Goal: Contribute content: Contribute content

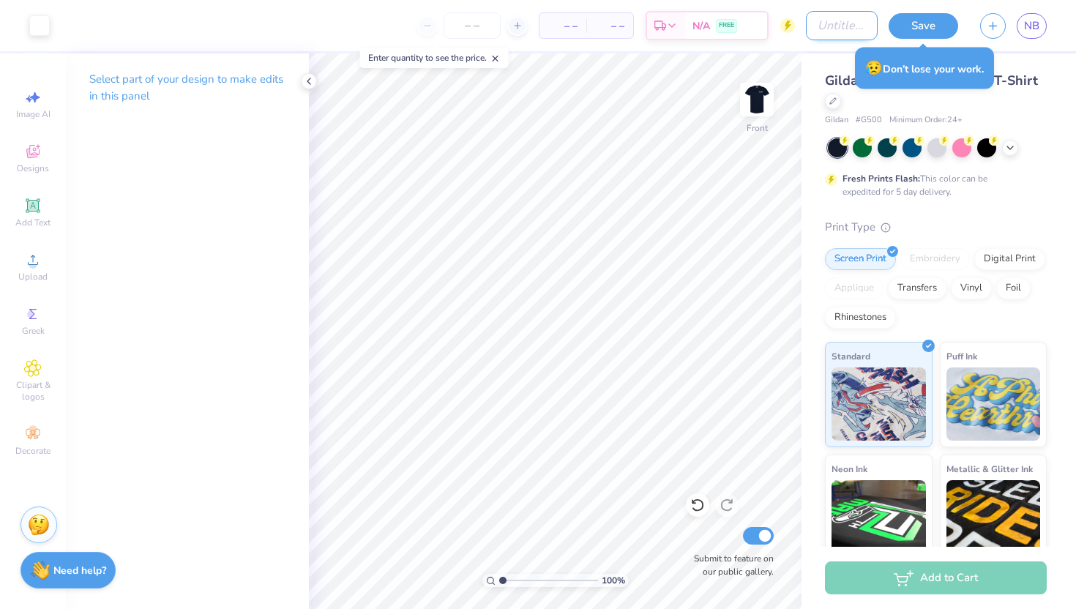
click at [810, 28] on input "Design Title" at bounding box center [842, 25] width 72 height 29
type input "athena design"
click at [911, 30] on button "Save" at bounding box center [924, 24] width 70 height 26
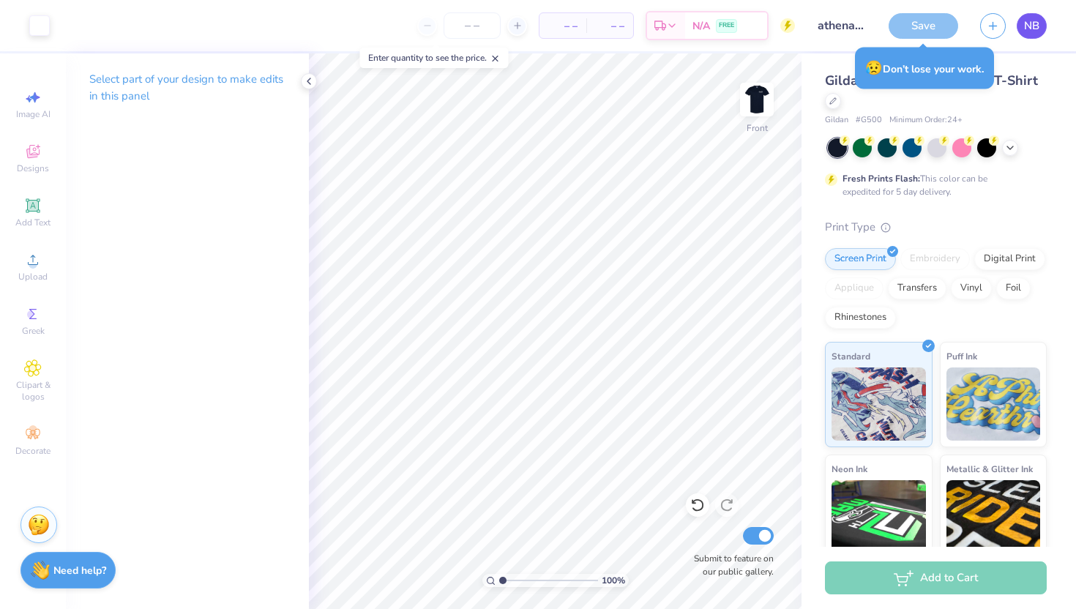
click at [1033, 31] on span "NB" at bounding box center [1031, 26] width 15 height 17
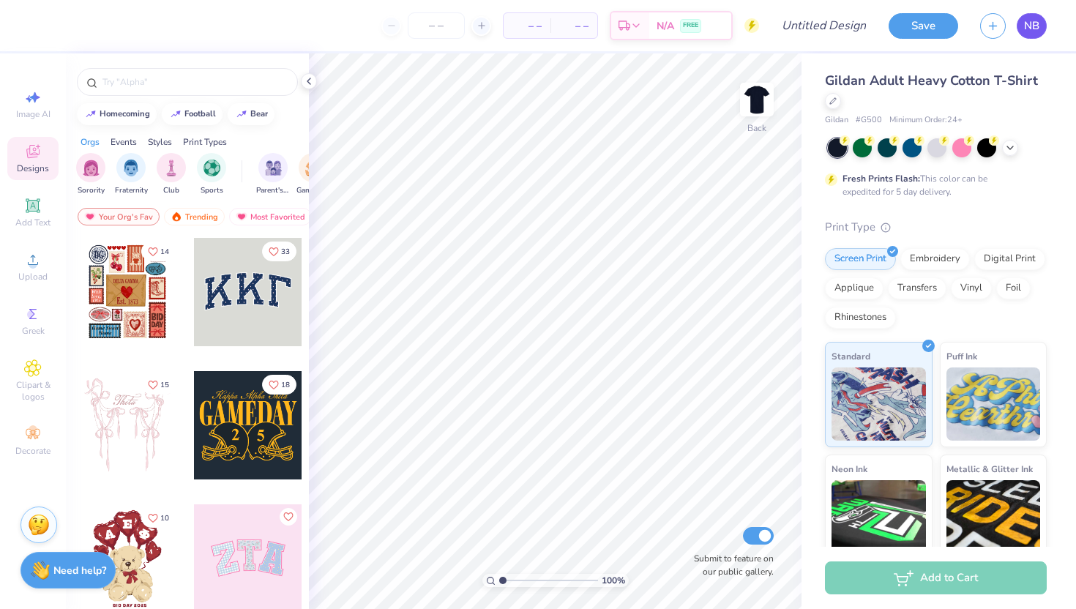
click at [1029, 33] on span "NB" at bounding box center [1031, 26] width 15 height 17
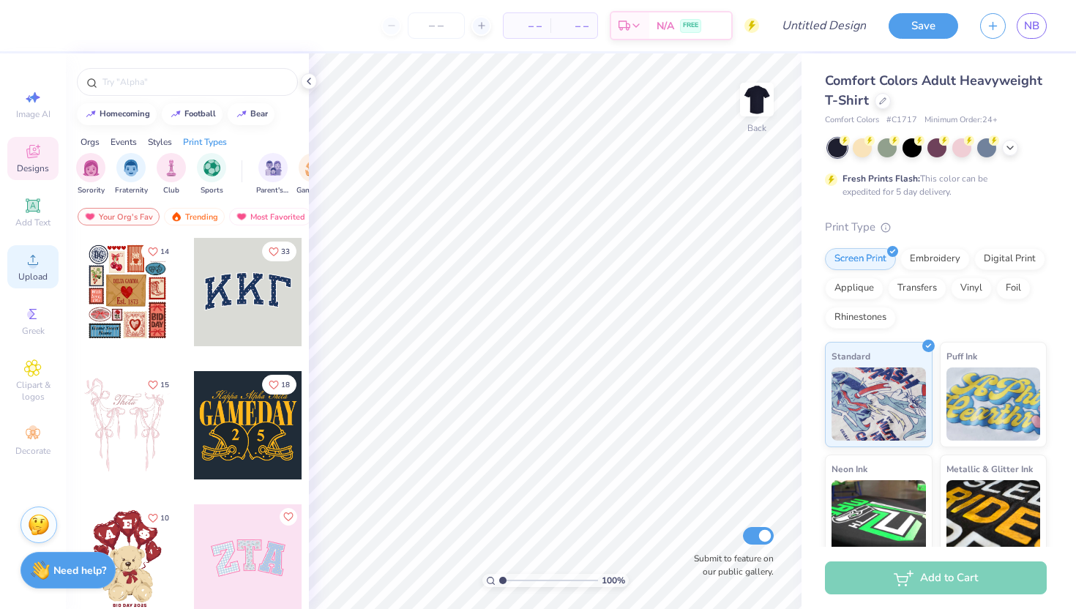
click at [28, 263] on icon at bounding box center [33, 260] width 10 height 10
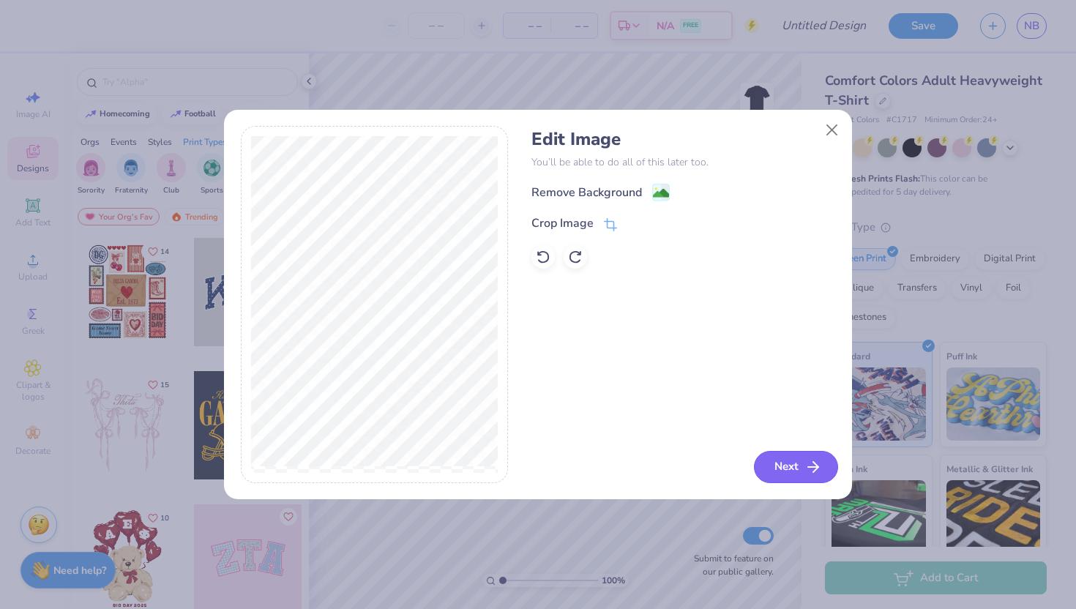
click at [781, 466] on button "Next" at bounding box center [796, 467] width 84 height 32
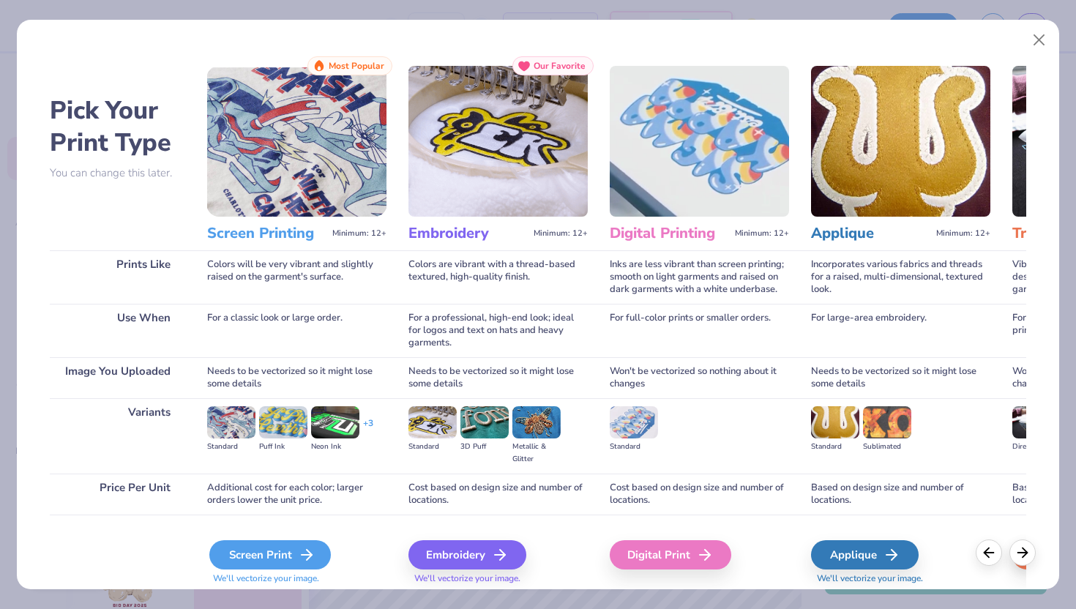
click at [298, 547] on icon at bounding box center [307, 555] width 18 height 18
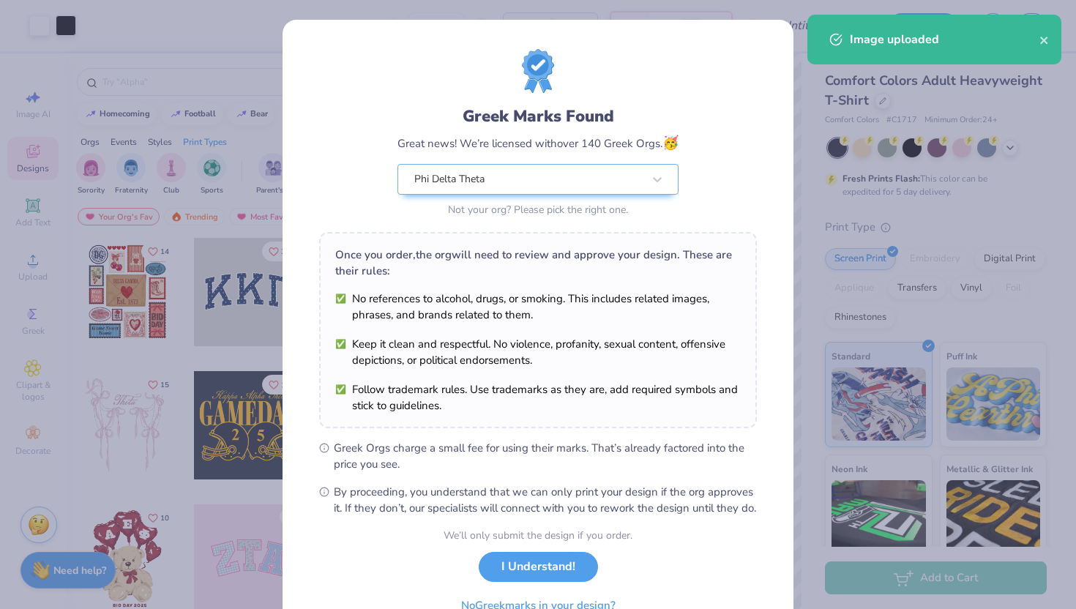
click at [418, 302] on li "No references to alcohol, drugs, or smoking. This includes related images, phra…" at bounding box center [538, 307] width 406 height 32
click at [535, 578] on button "I Understand!" at bounding box center [538, 563] width 119 height 30
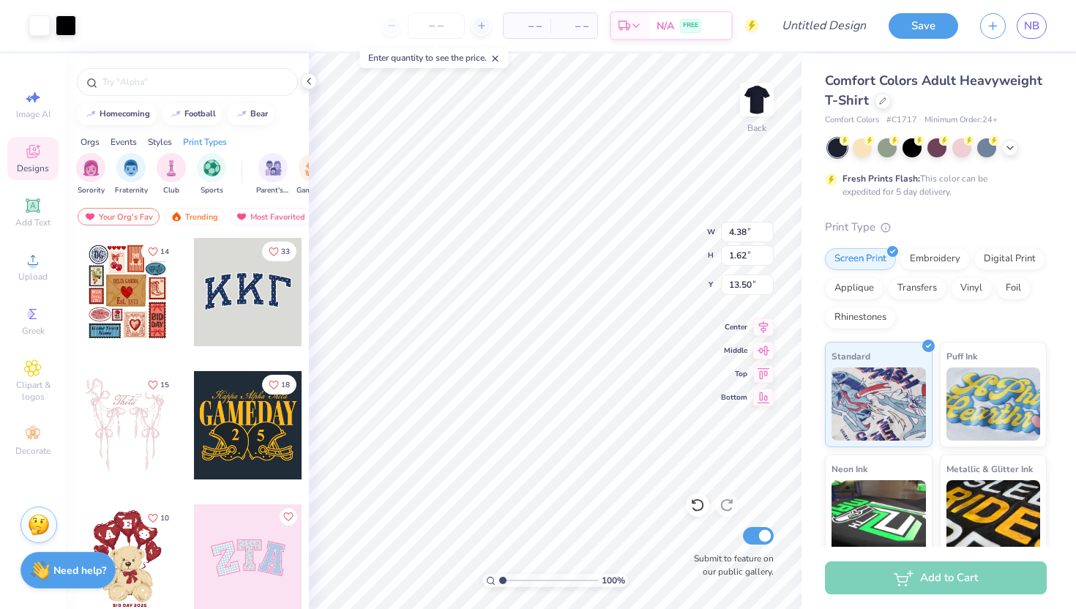
type input "4.38"
type input "1.62"
type input "3.00"
click at [756, 114] on img at bounding box center [757, 99] width 59 height 59
click at [26, 269] on div "Upload" at bounding box center [32, 266] width 51 height 43
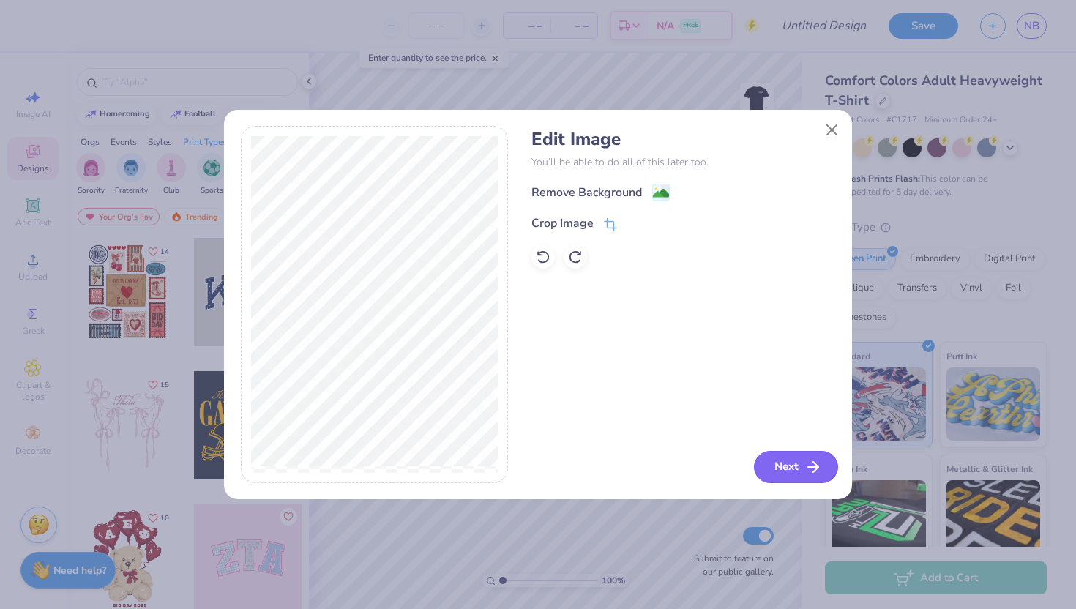
click at [806, 461] on icon "button" at bounding box center [814, 467] width 18 height 18
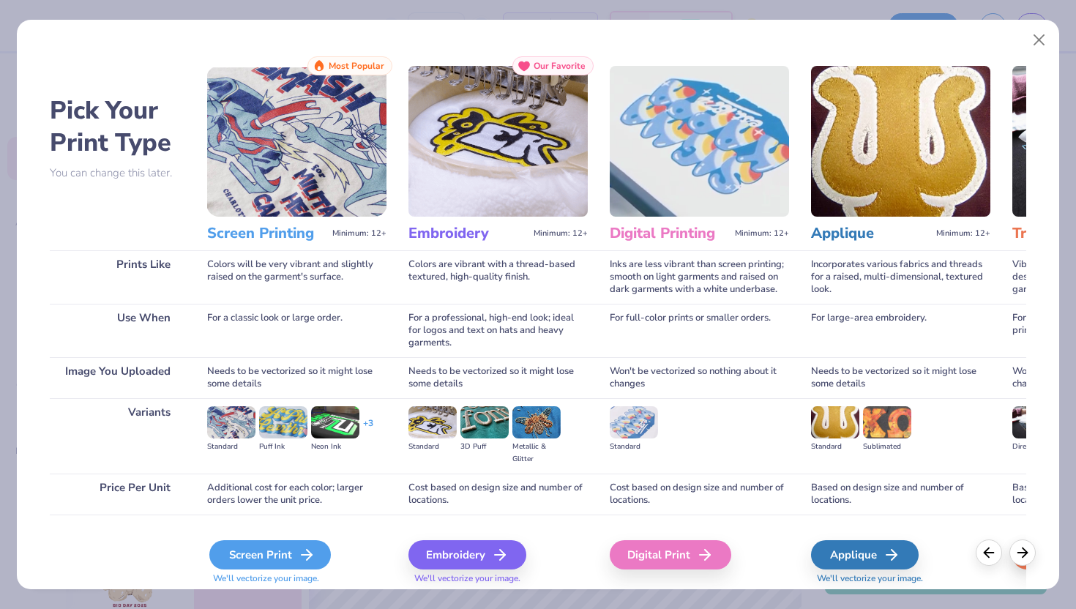
click at [308, 558] on icon at bounding box center [307, 555] width 18 height 18
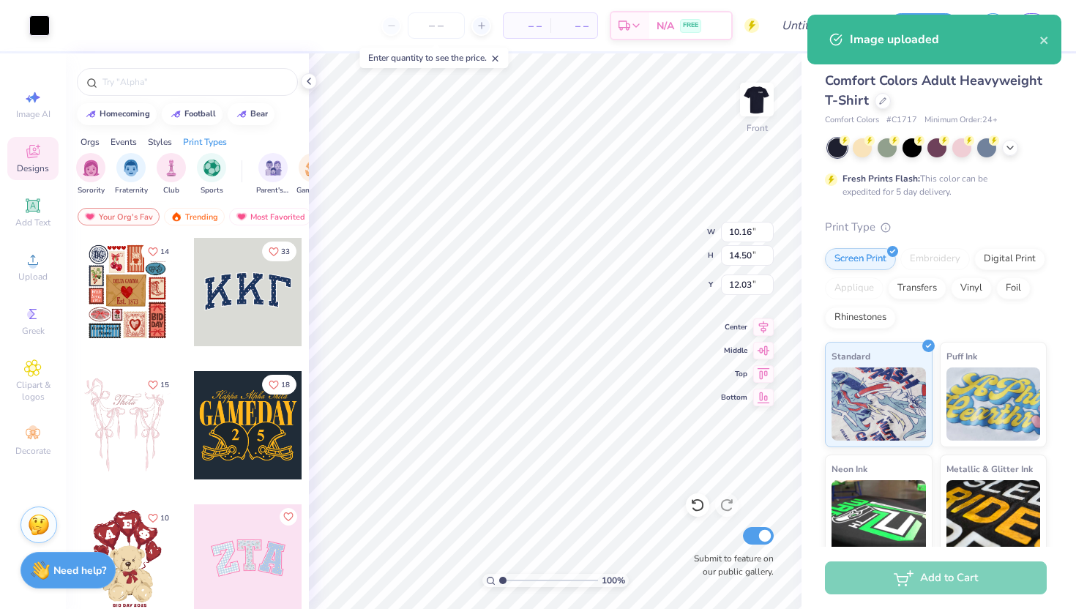
type input "6.50"
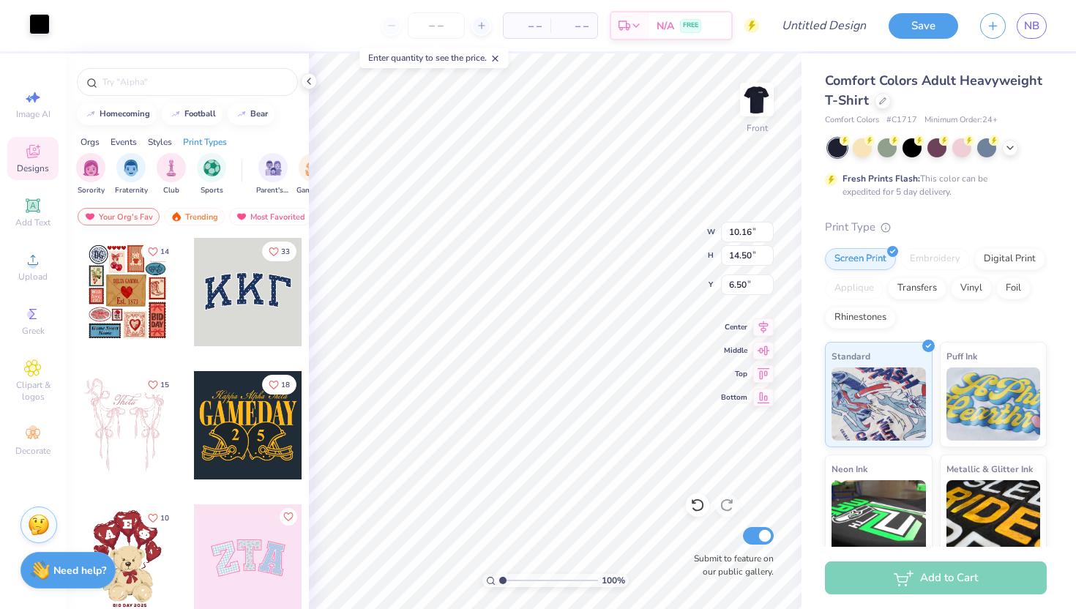
click at [37, 26] on div at bounding box center [39, 24] width 21 height 21
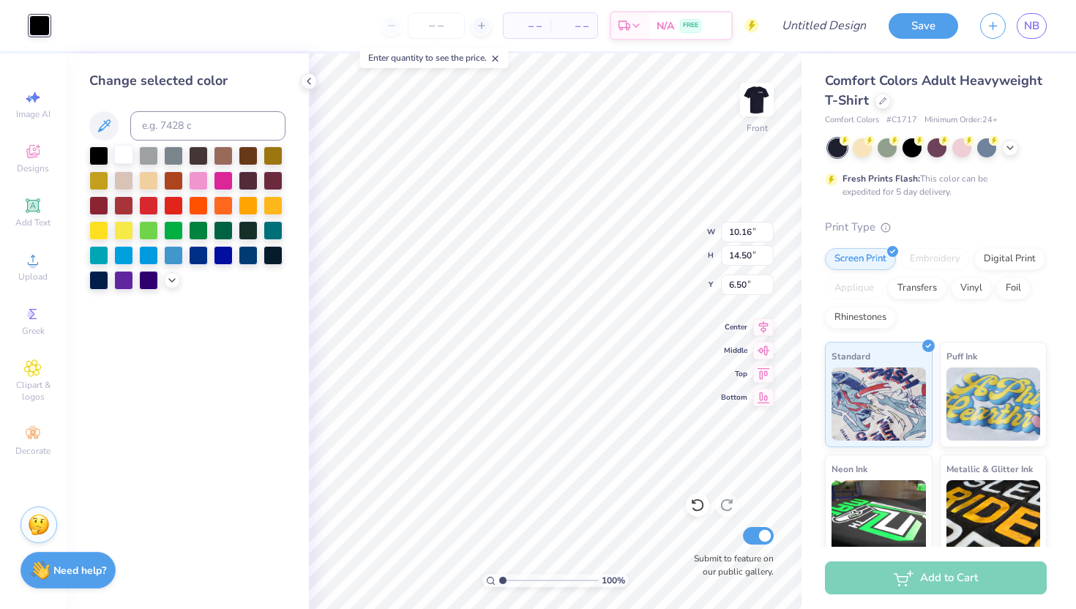
click at [124, 152] on div at bounding box center [123, 154] width 19 height 19
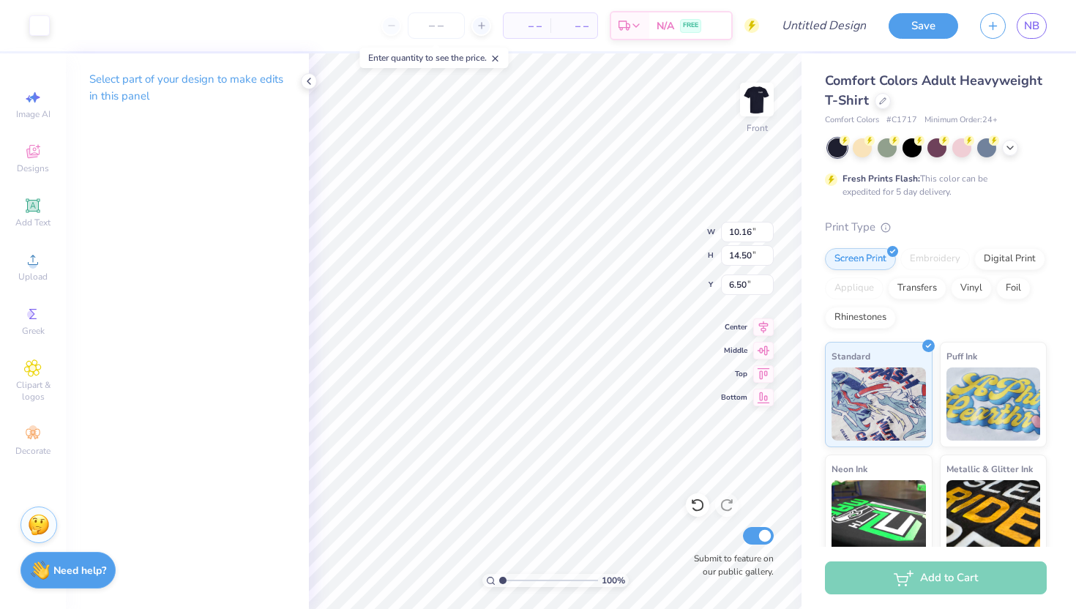
type input "3.07"
type input "4.38"
type input "10.38"
click at [37, 266] on icon at bounding box center [33, 260] width 18 height 18
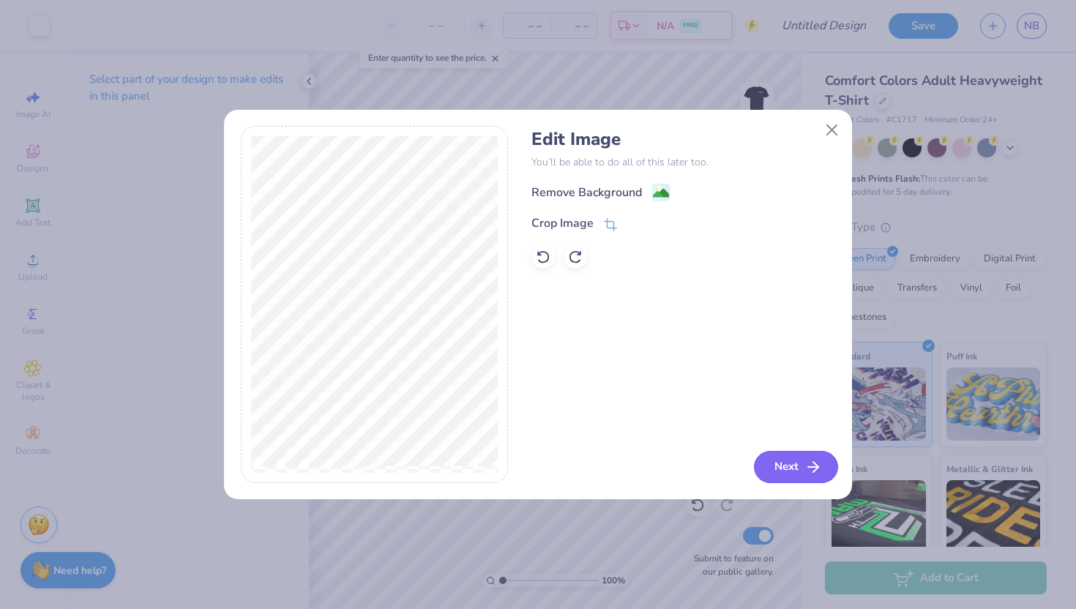
click at [819, 468] on icon "button" at bounding box center [814, 467] width 18 height 18
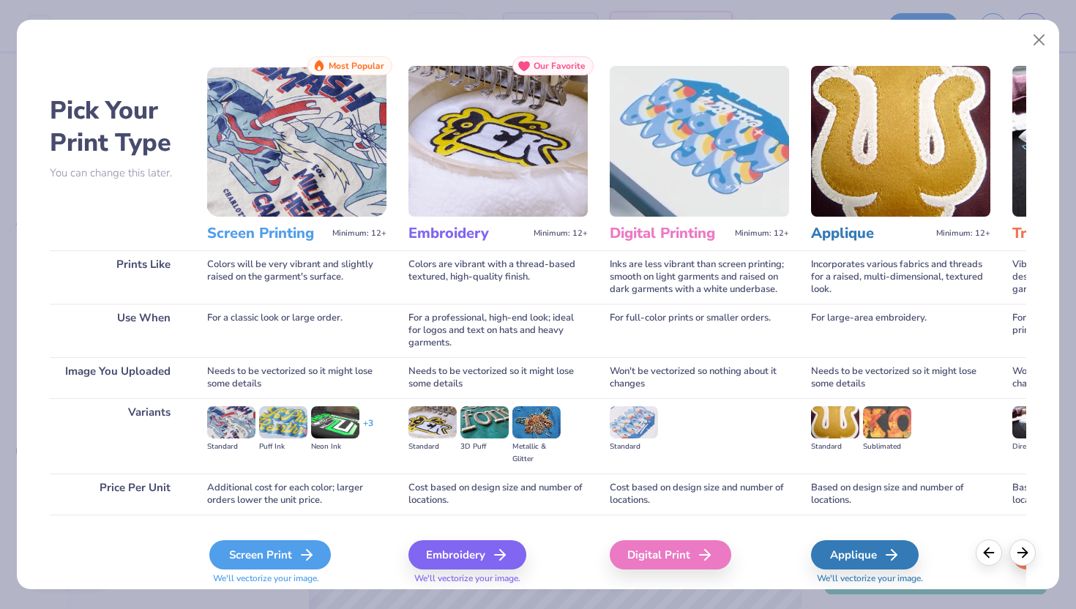
click at [310, 554] on icon at bounding box center [307, 555] width 18 height 18
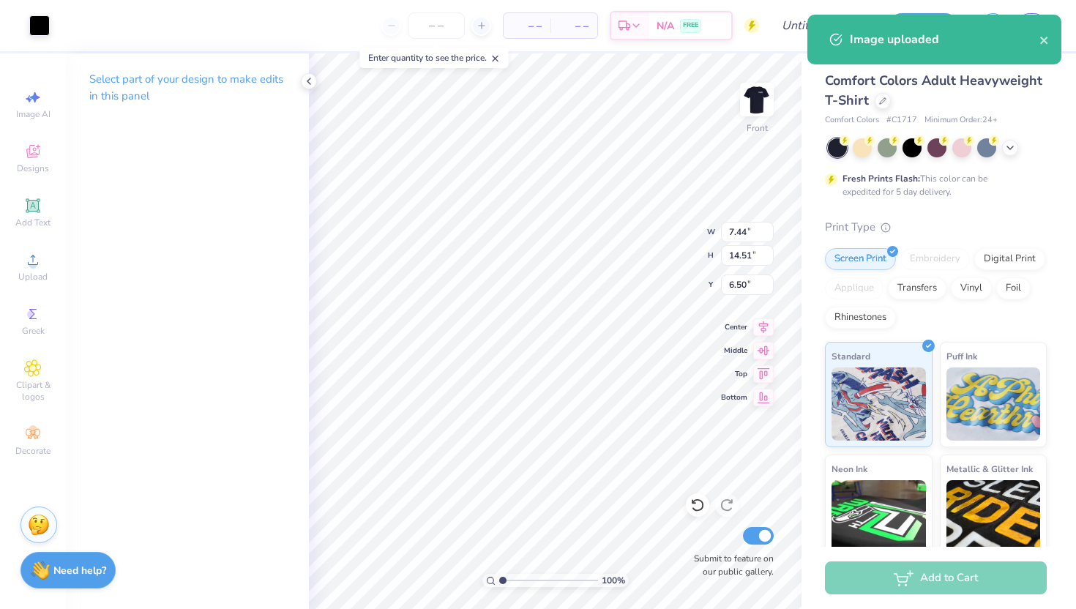
type input "5.73"
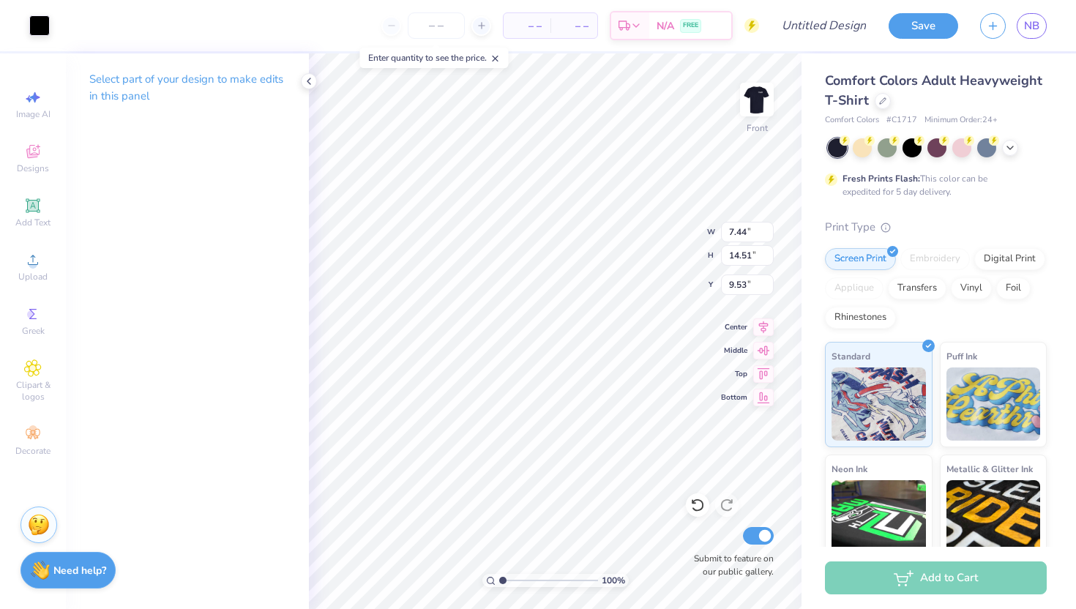
type input "6.50"
click at [27, 21] on div "Art colors" at bounding box center [25, 25] width 50 height 51
click at [40, 30] on div at bounding box center [39, 24] width 21 height 21
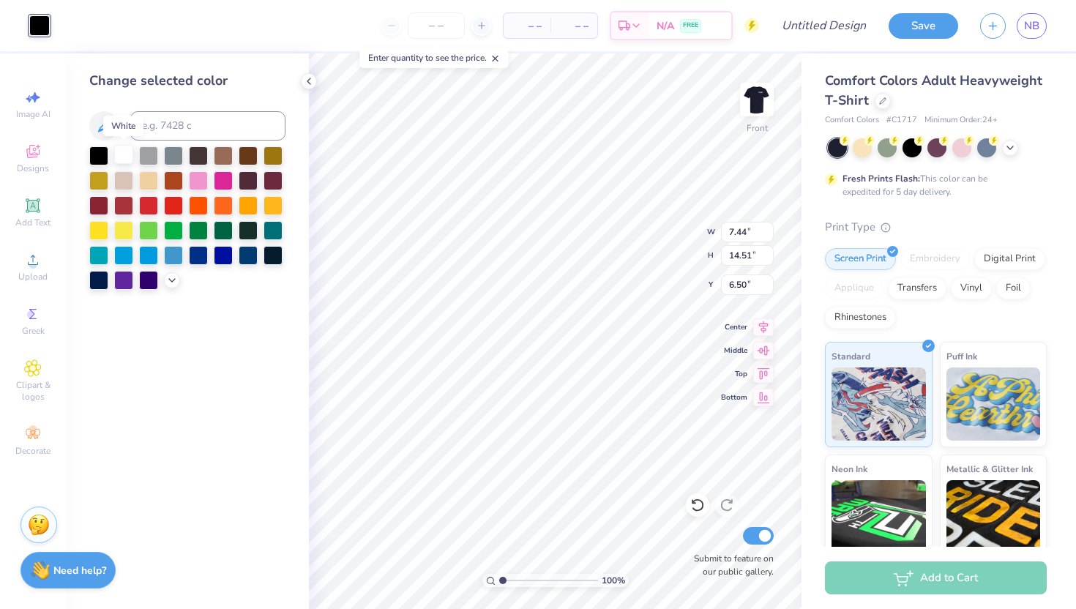
click at [127, 157] on div at bounding box center [123, 154] width 19 height 19
type input "7.48"
type input "14.59"
type input "6.42"
type input "2.59"
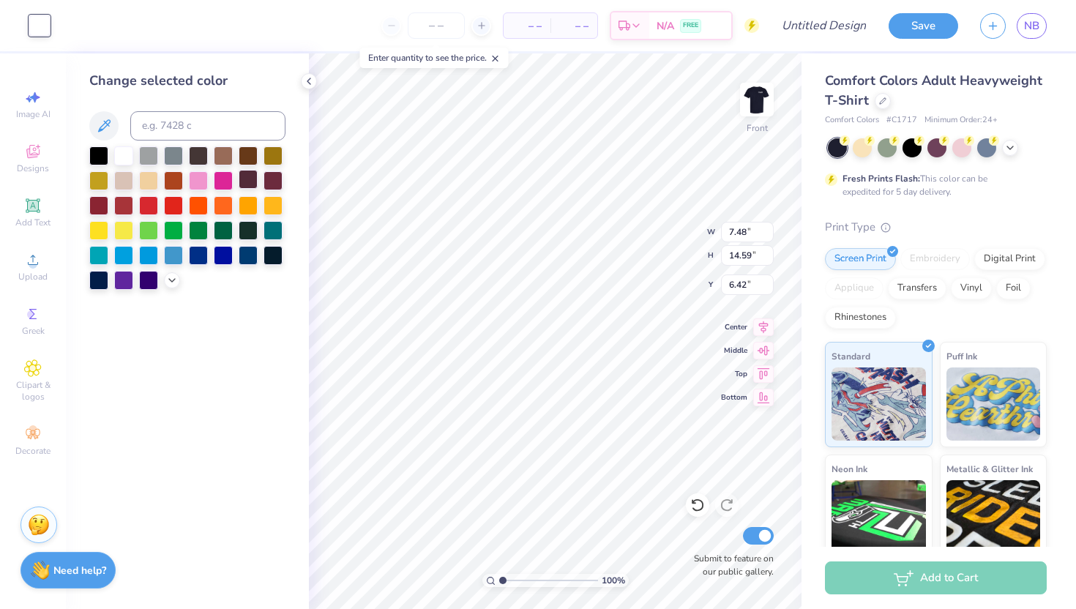
type input "5.04"
type input "15.96"
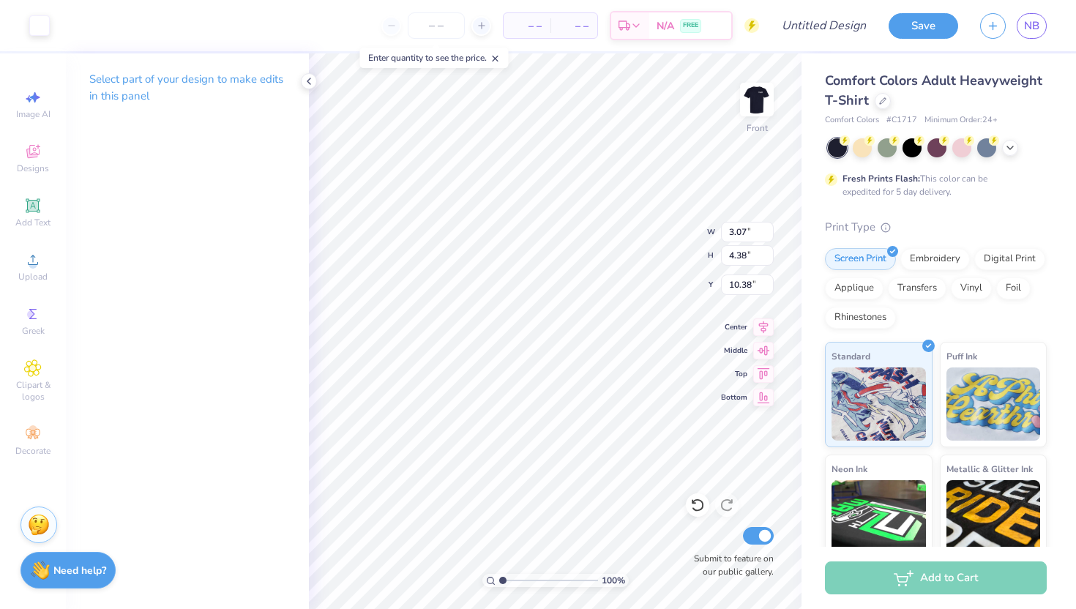
type input "3.31"
type input "4.14"
type input "10.58"
type input "9.67"
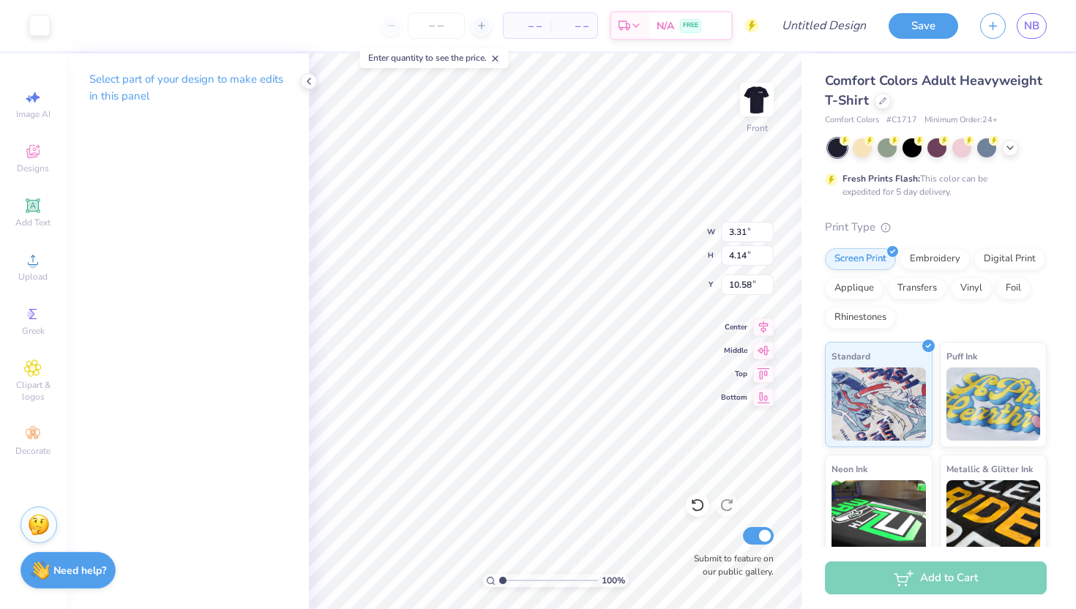
type input "3.35"
type input "3.89"
type input "10.77"
type input "10.82"
click at [31, 257] on icon at bounding box center [33, 260] width 10 height 10
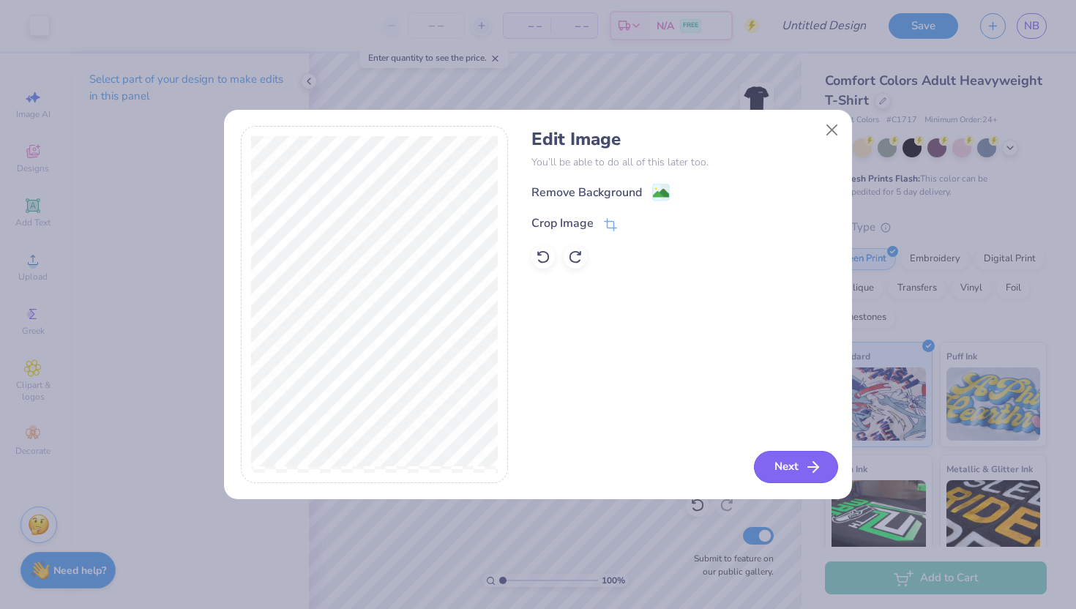
click at [782, 468] on button "Next" at bounding box center [796, 467] width 84 height 32
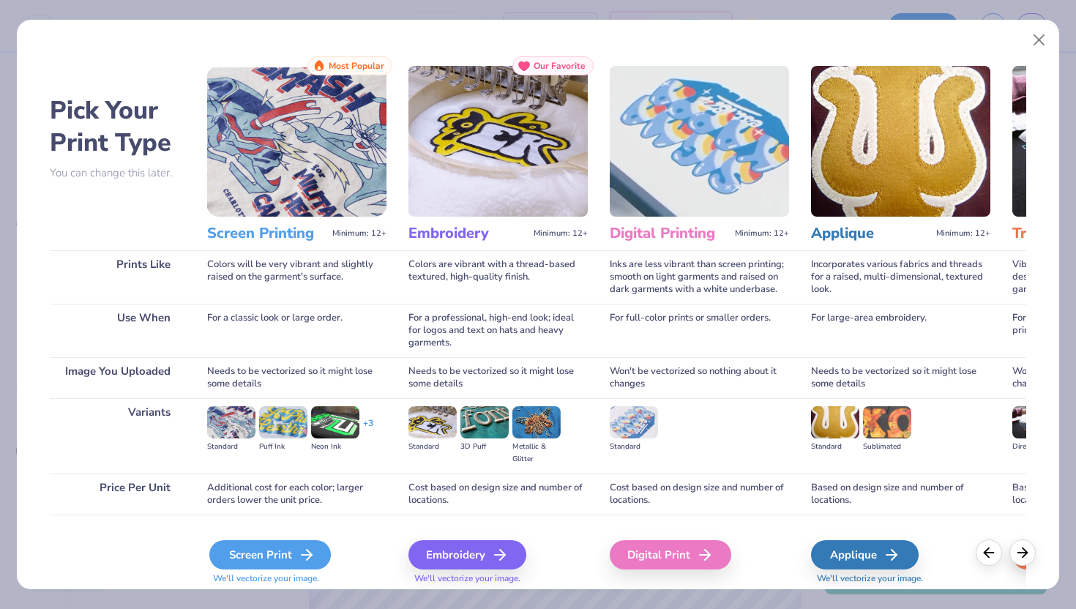
click at [304, 546] on icon at bounding box center [307, 555] width 18 height 18
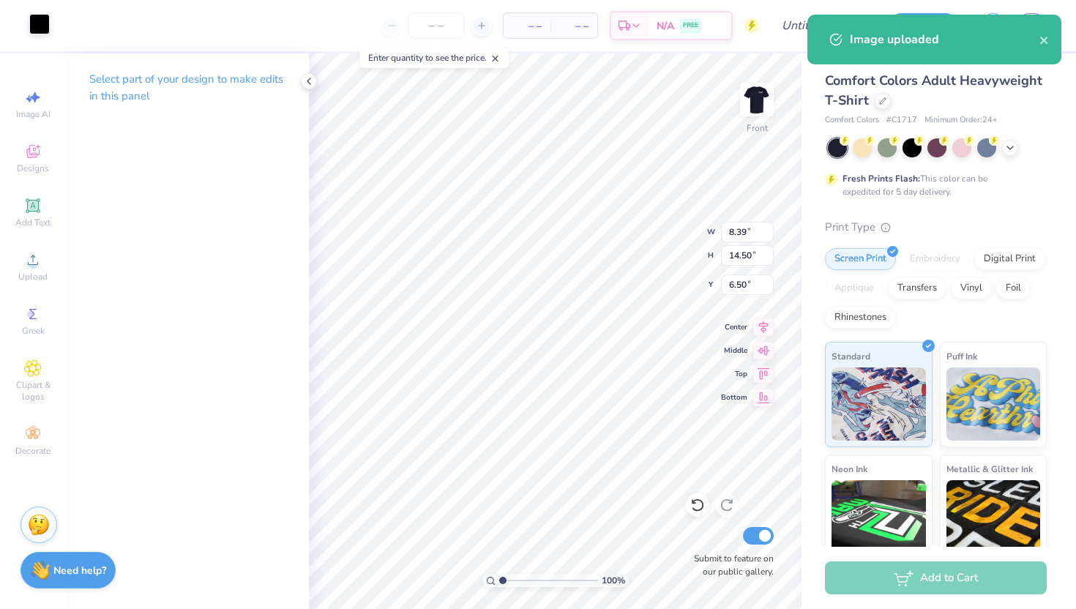
click at [35, 26] on div at bounding box center [39, 24] width 21 height 21
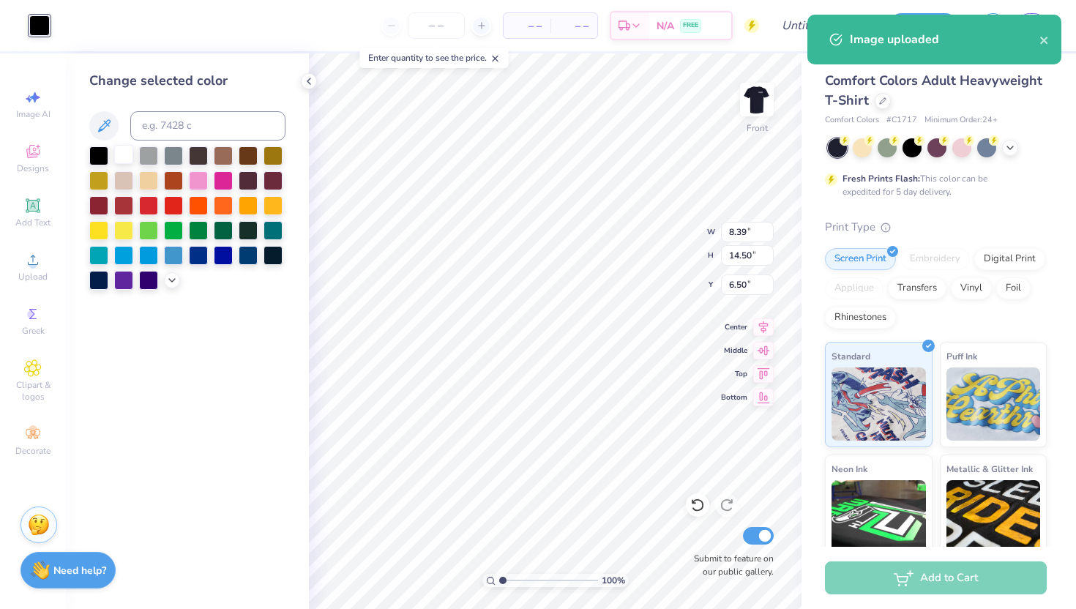
click at [126, 157] on div at bounding box center [123, 154] width 19 height 19
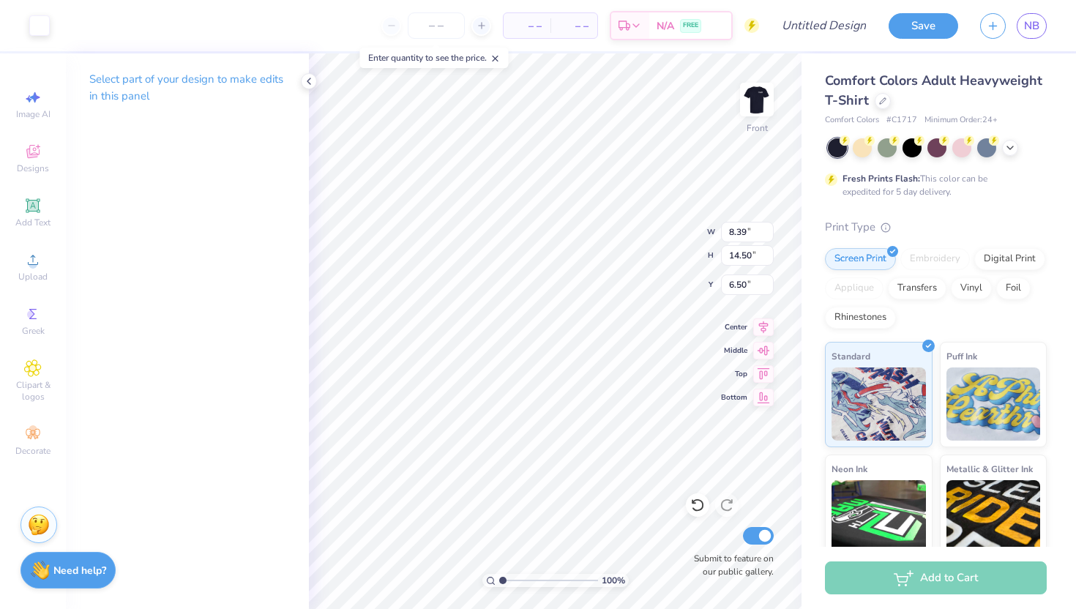
type input "11.92"
type input "3.67"
type input "6.35"
type input "8.36"
type input "2.59"
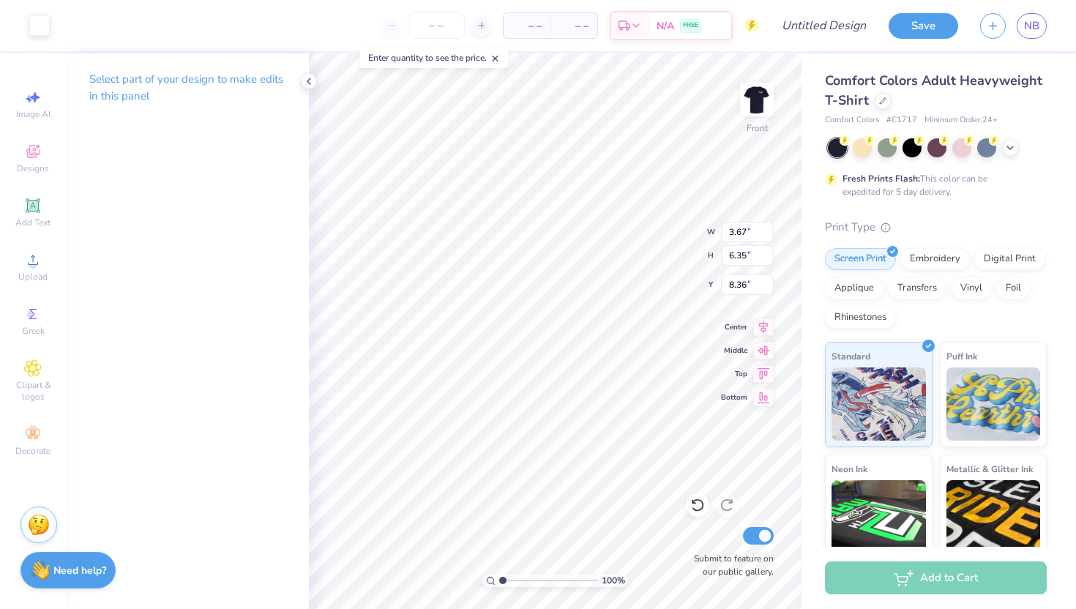
type input "5.04"
type input "9.67"
type input "3.67"
type input "6.35"
type input "8.36"
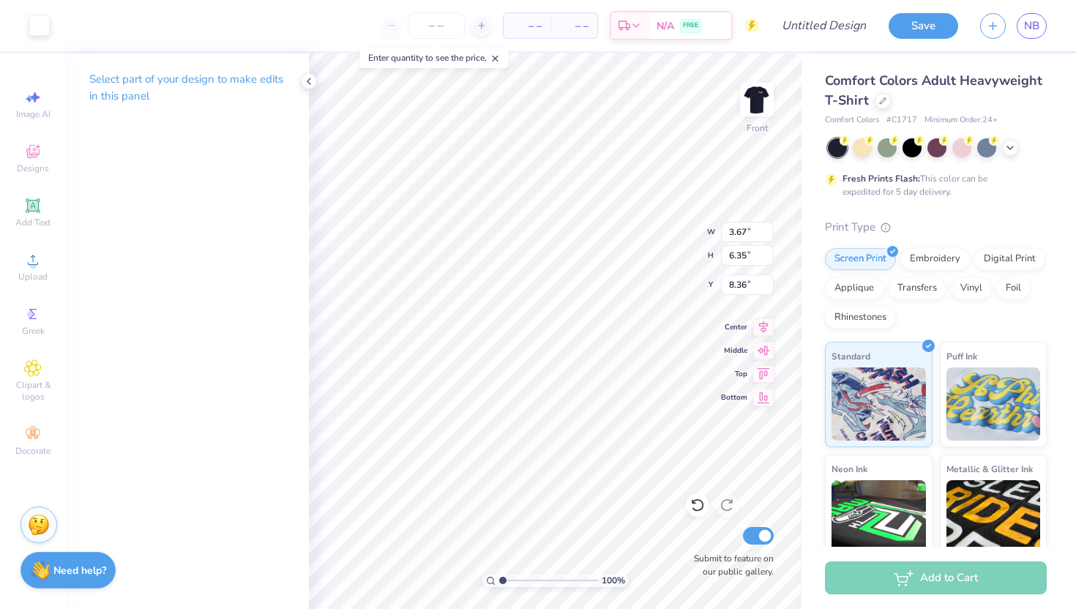
type input "3.35"
type input "3.89"
type input "11.28"
type input "3.43"
type input "3.47"
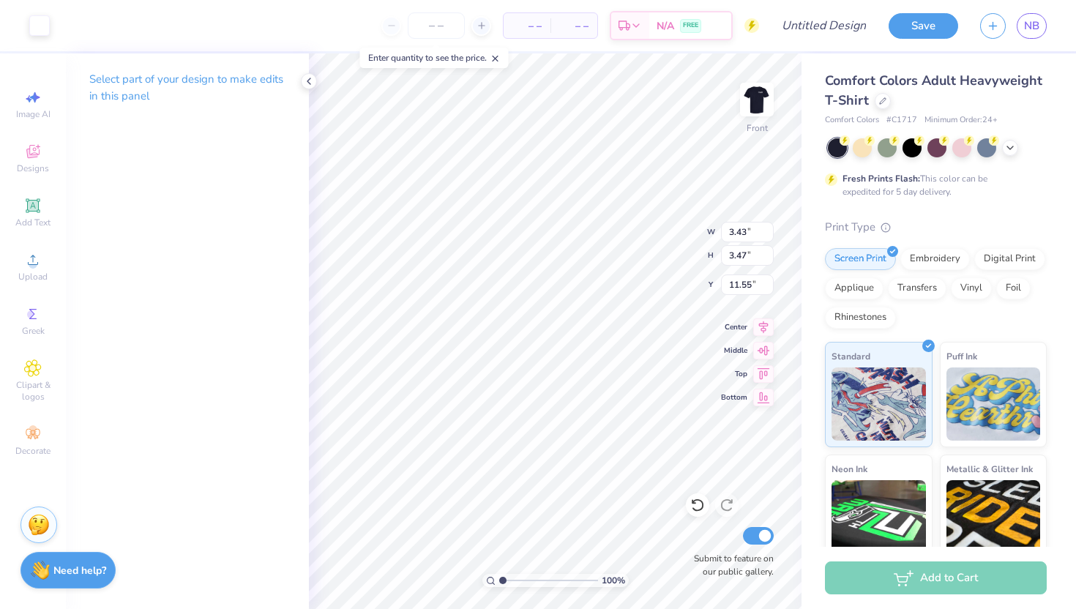
type input "11.54"
type input "3.67"
type input "6.35"
type input "8.36"
type input "3.14"
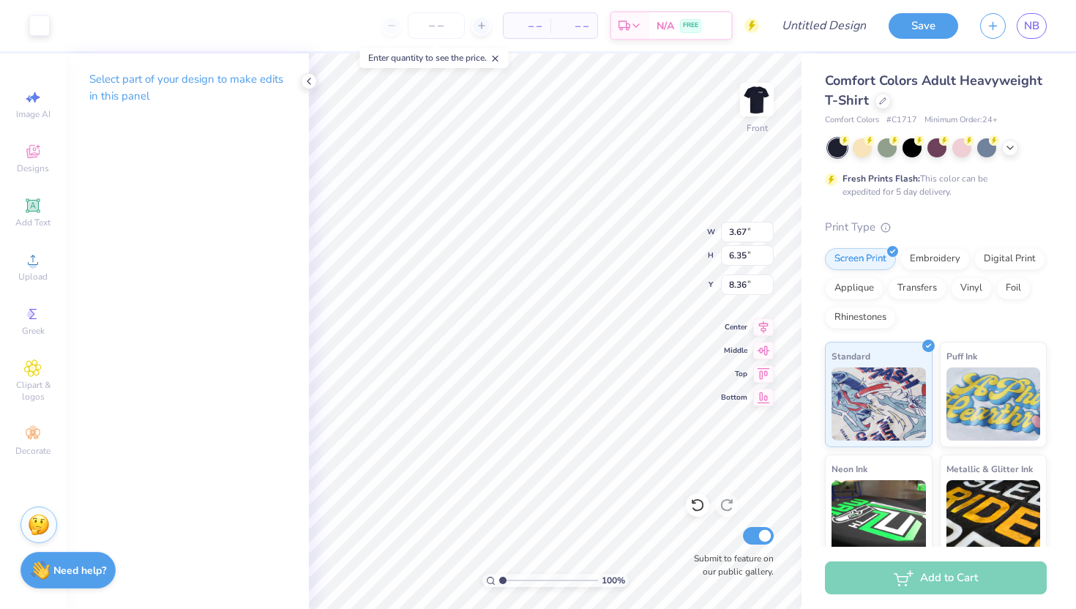
type input "5.43"
type input "9.28"
type input "2.59"
type input "5.04"
type input "9.67"
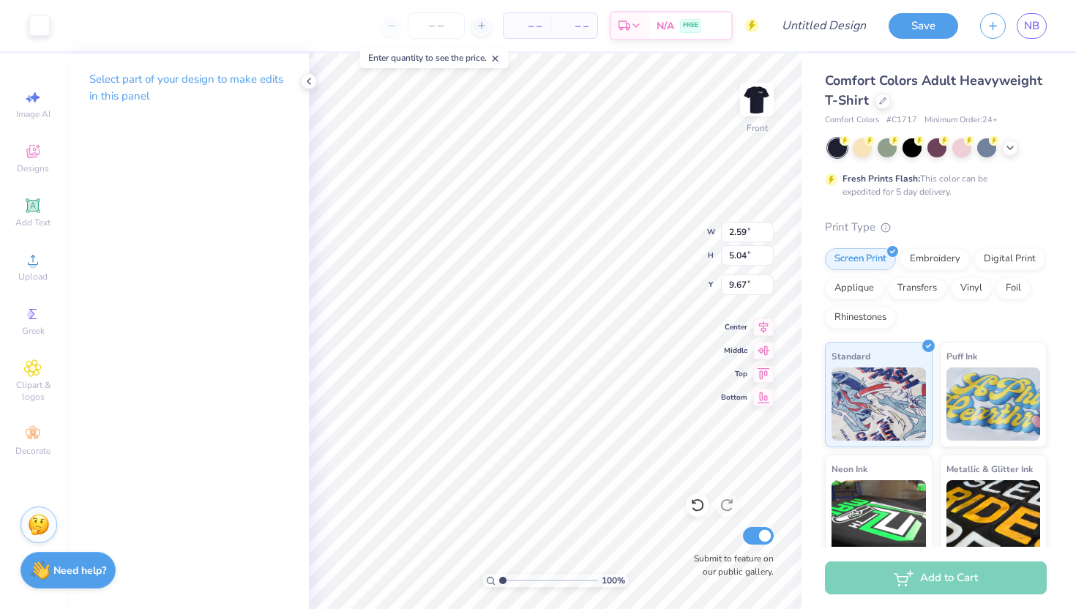
type input "2.21"
type input "4.30"
type input "10.41"
type input "2.89"
type input "3.93"
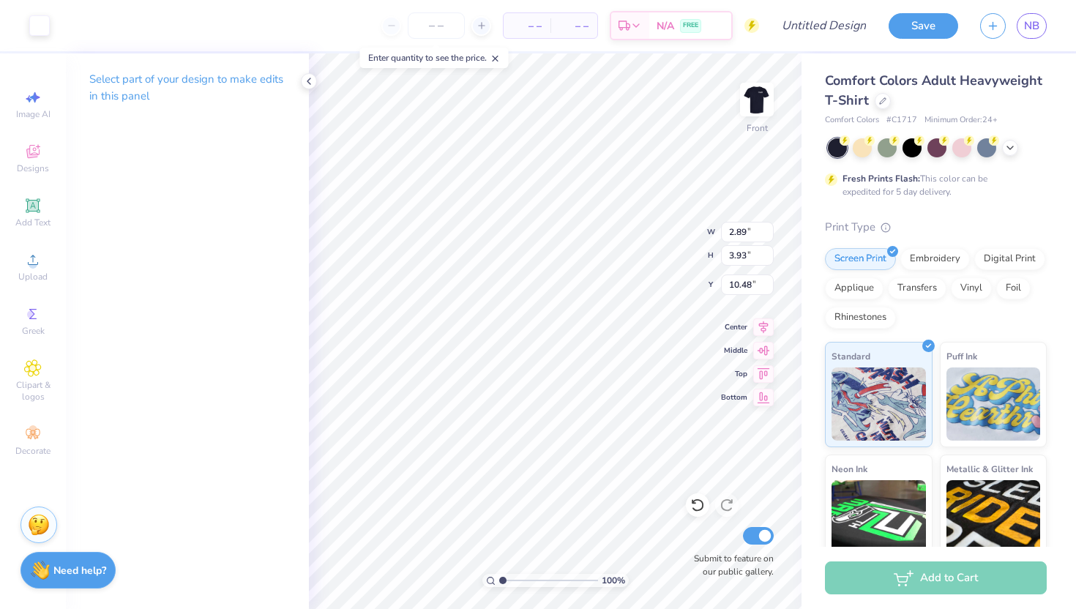
type input "10.78"
type input "3.80"
type input "3.20"
type input "11.62"
type input "3.14"
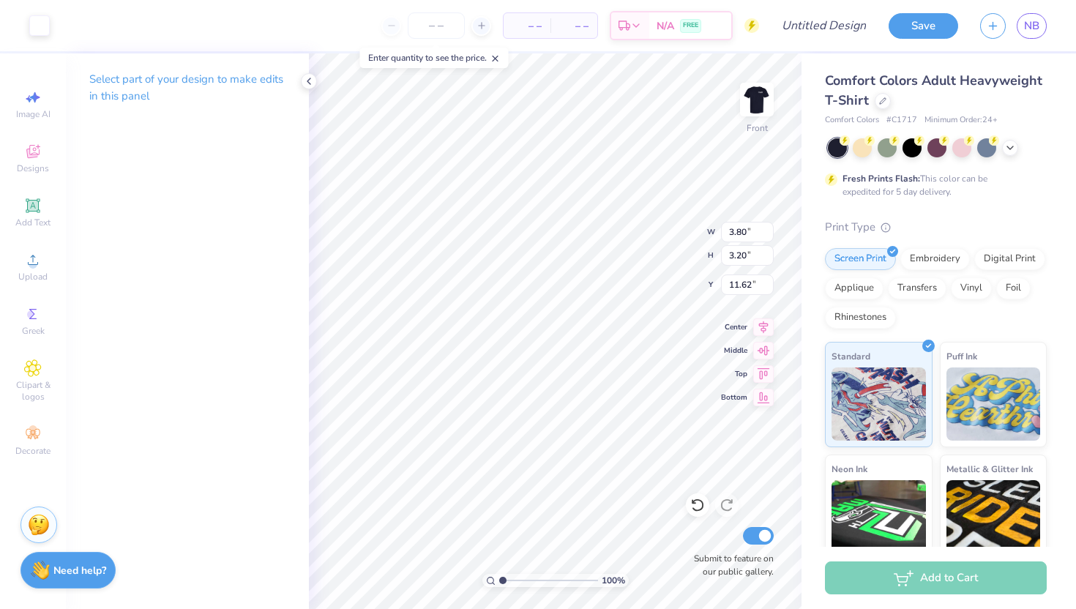
type input "5.43"
type input "9.28"
type input "3.36"
type input "5.29"
type input "9.24"
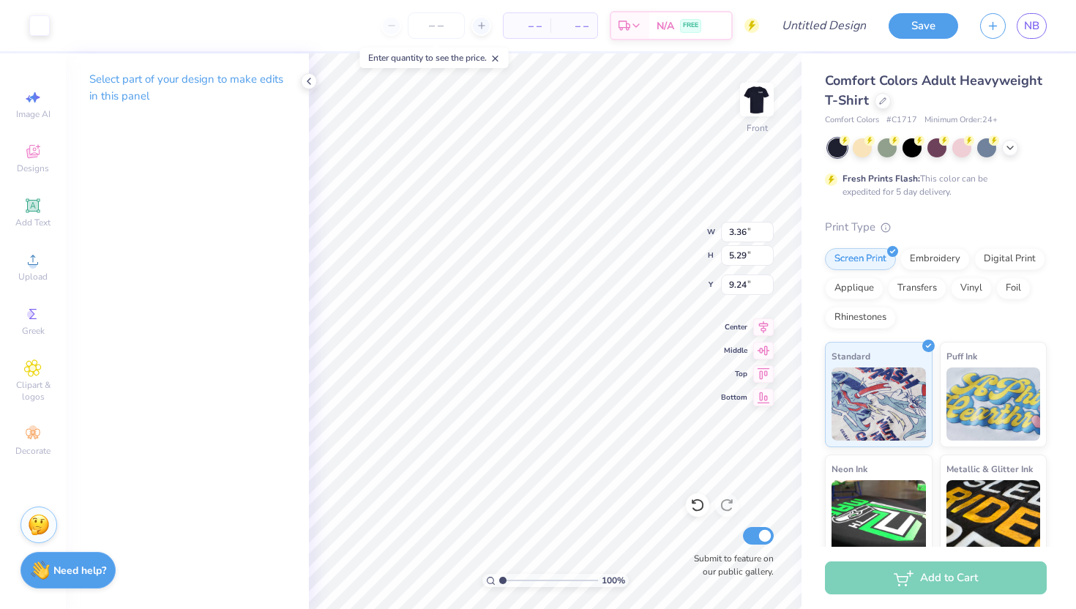
type input "9.42"
type input "11.51"
type input "3.36"
type input "5.29"
type input "9.42"
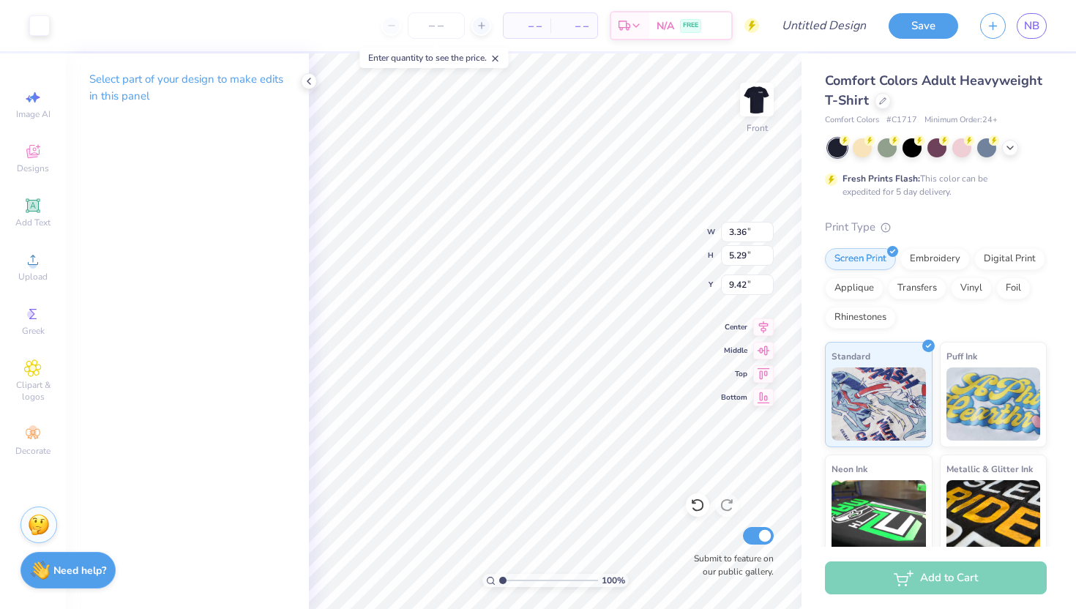
type input "3.03"
type input "5.58"
type input "9.14"
type input "3.00"
type input "5.61"
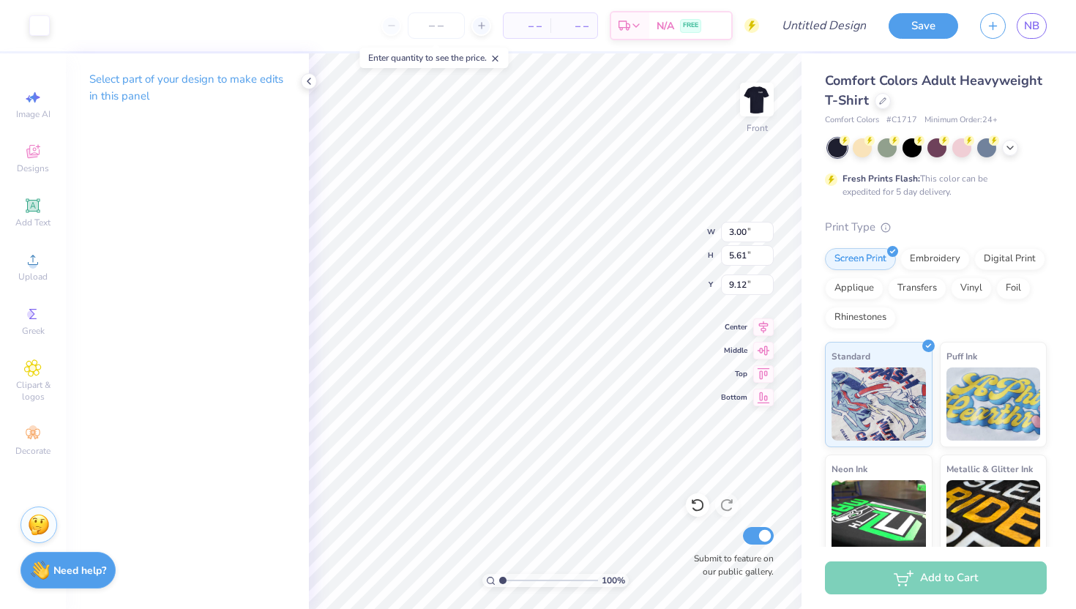
type input "9.10"
type input "3.80"
type input "3.20"
type input "11.51"
type input "3.93"
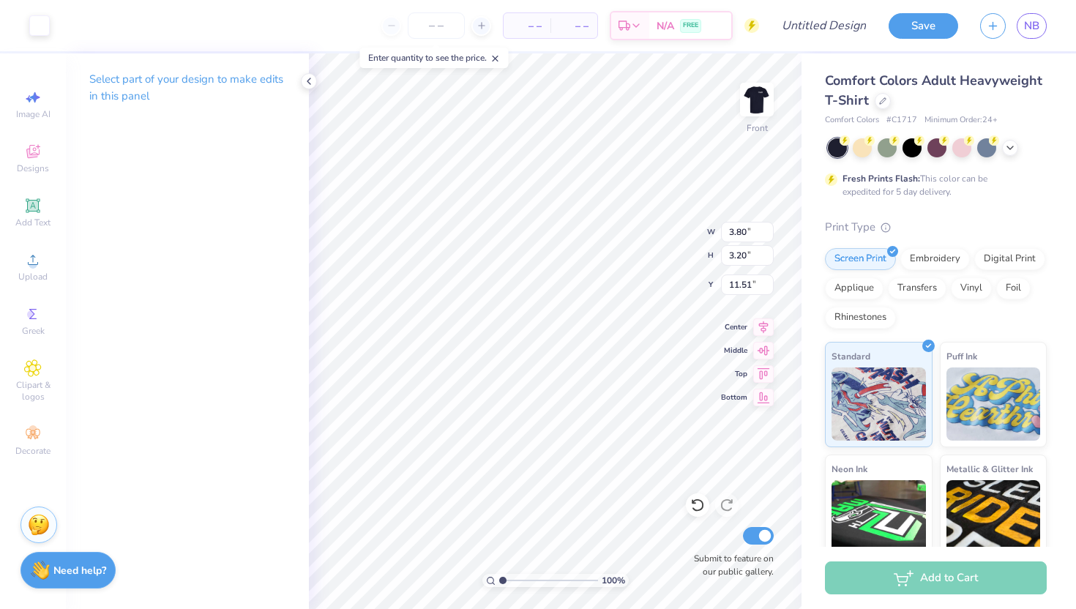
type input "3.15"
type input "11.56"
type input "3.03"
type input "5.67"
type input "9.04"
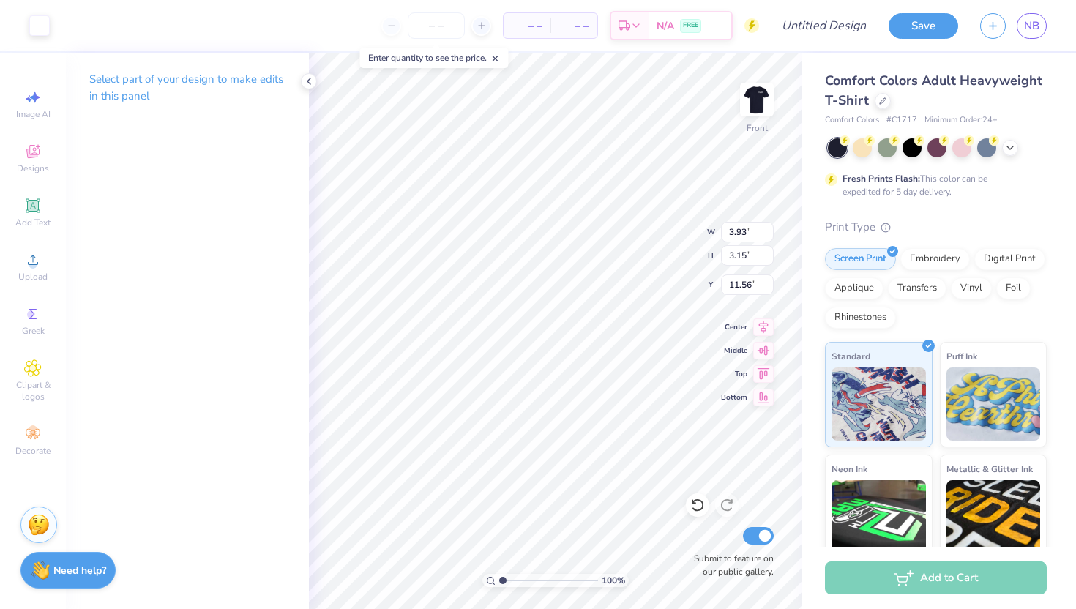
type input "2.89"
type input "3.93"
type input "10.78"
type input "3.01"
type input "5.69"
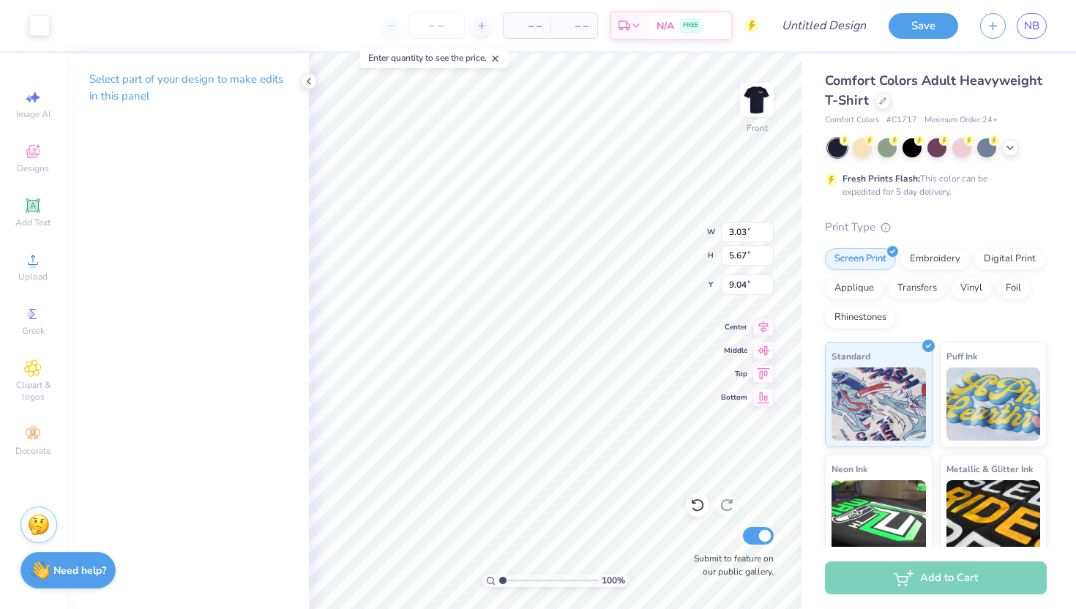
type input "9.03"
type input "3.26"
type input "3.71"
type input "10.82"
type input "11.01"
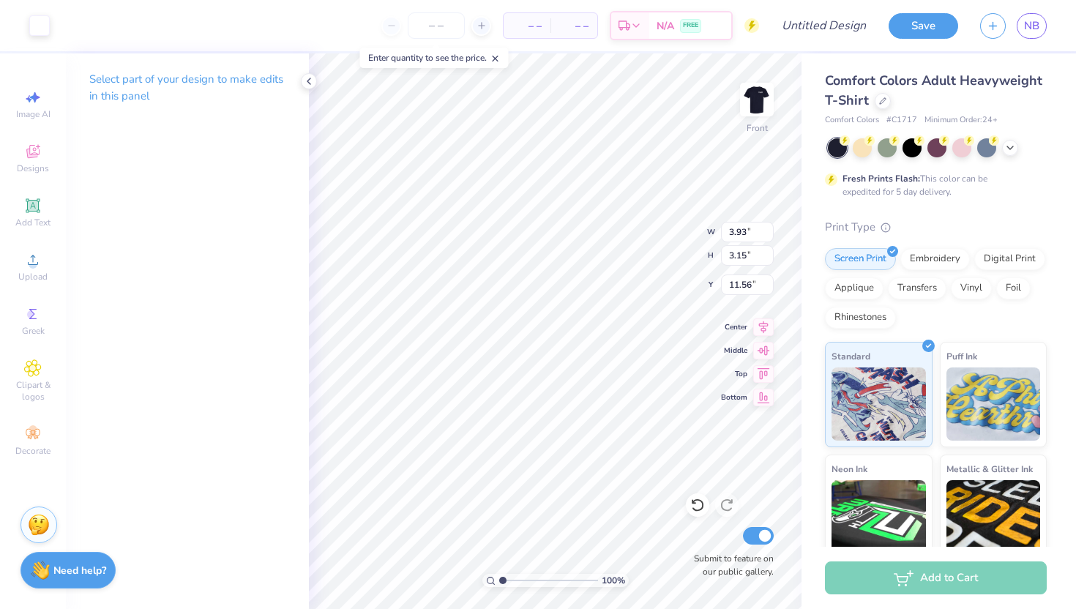
type input "3.95"
type input "3.14"
type input "4.47"
type input "3.55"
type input "11.17"
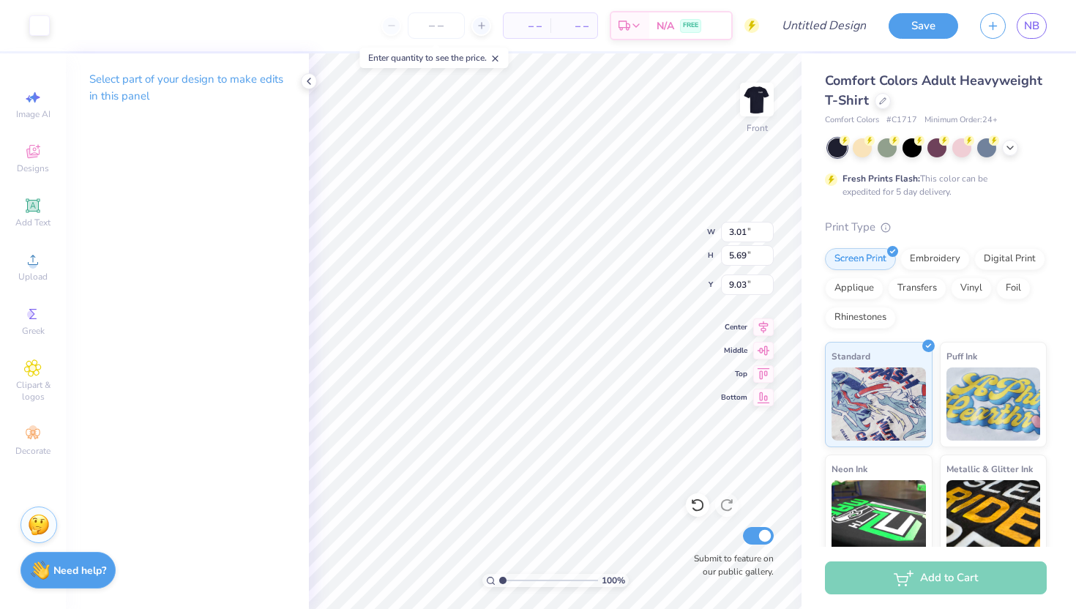
type input "8.67"
type input "3.18"
type input "5.75"
type input "8.97"
type input "3.26"
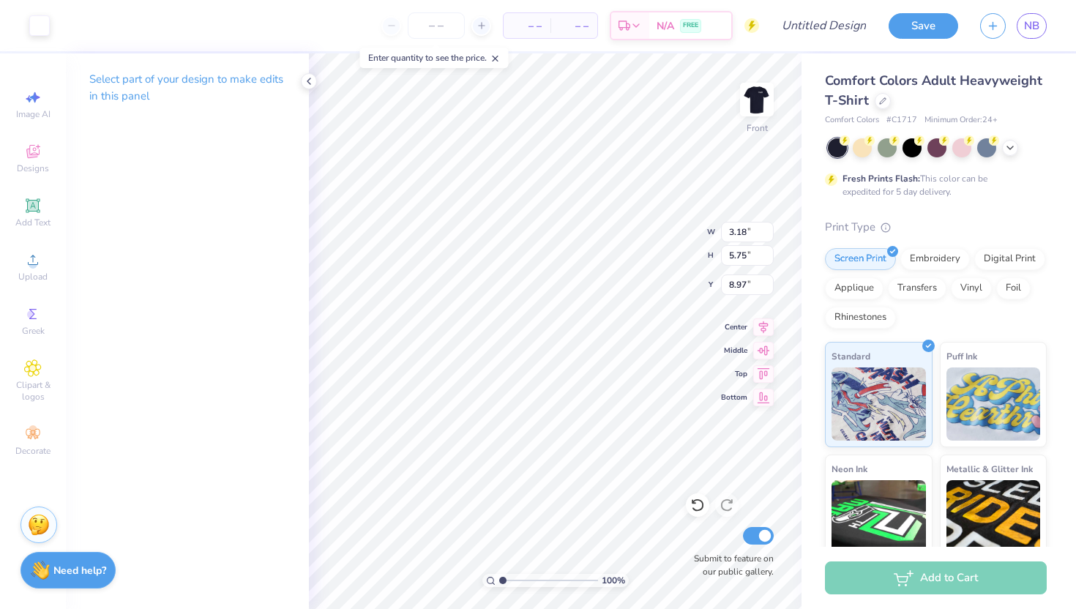
type input "3.71"
type input "11.01"
type input "9.53"
type input "6.90"
type input "4.83"
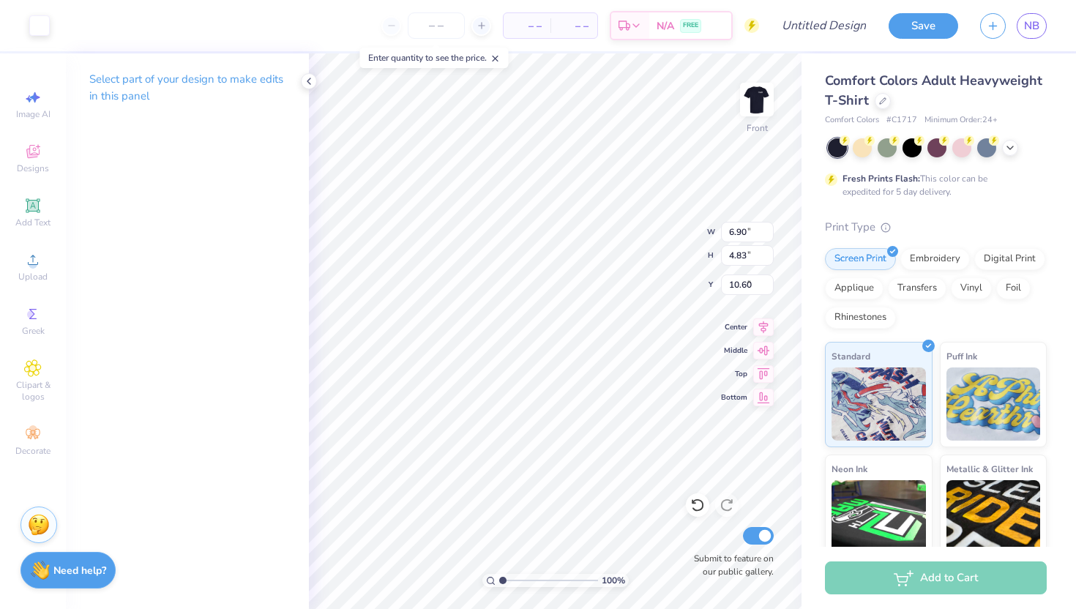
type input "9.63"
click at [34, 265] on circle at bounding box center [33, 265] width 8 height 8
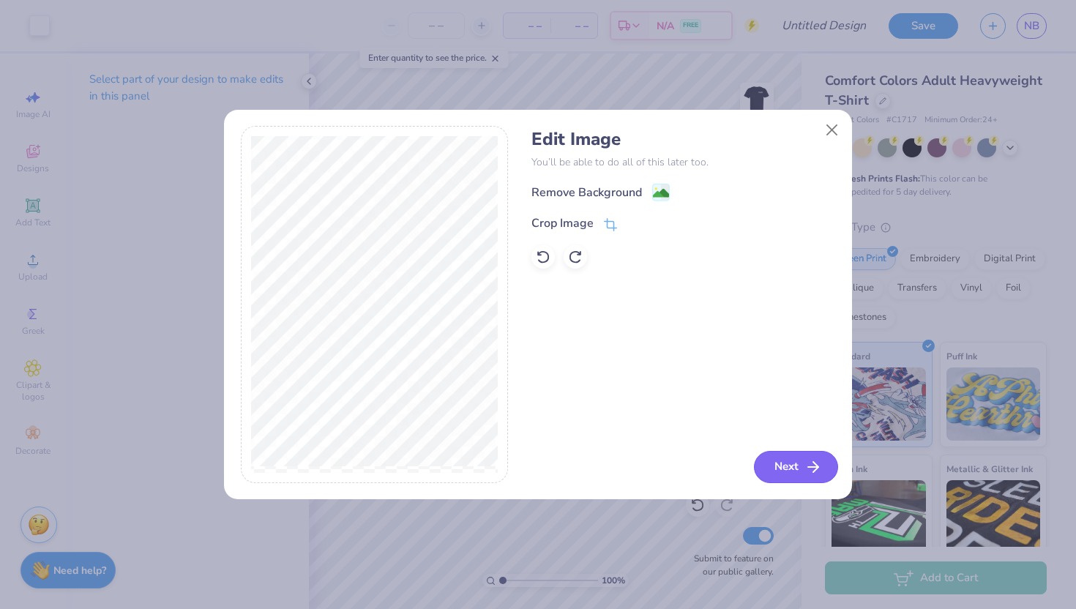
click at [797, 456] on button "Next" at bounding box center [796, 467] width 84 height 32
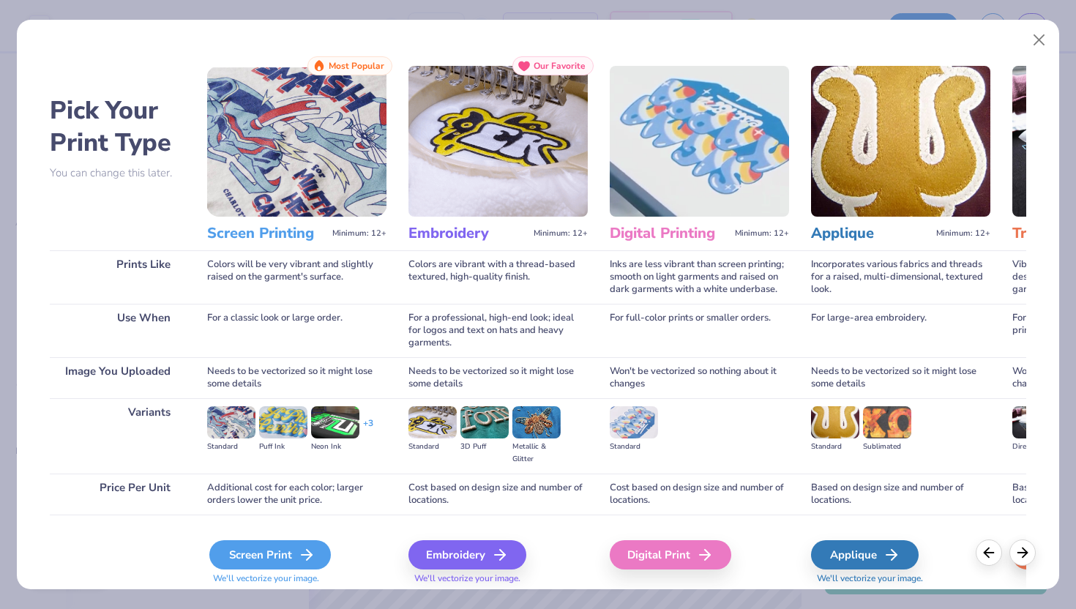
click at [295, 552] on div "Screen Print" at bounding box center [270, 554] width 122 height 29
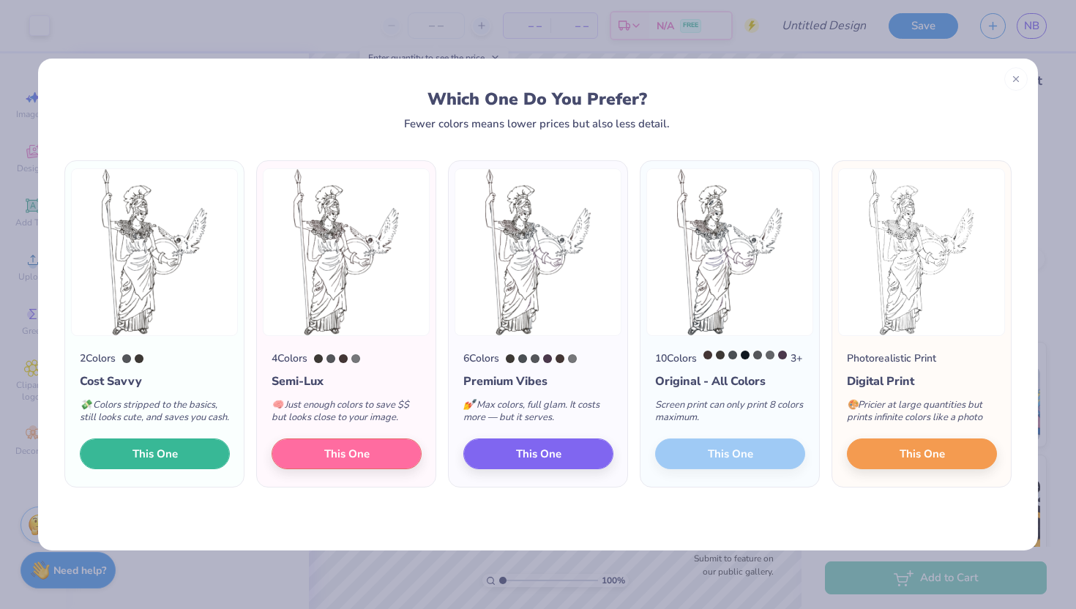
click at [171, 452] on button "This One" at bounding box center [155, 454] width 150 height 31
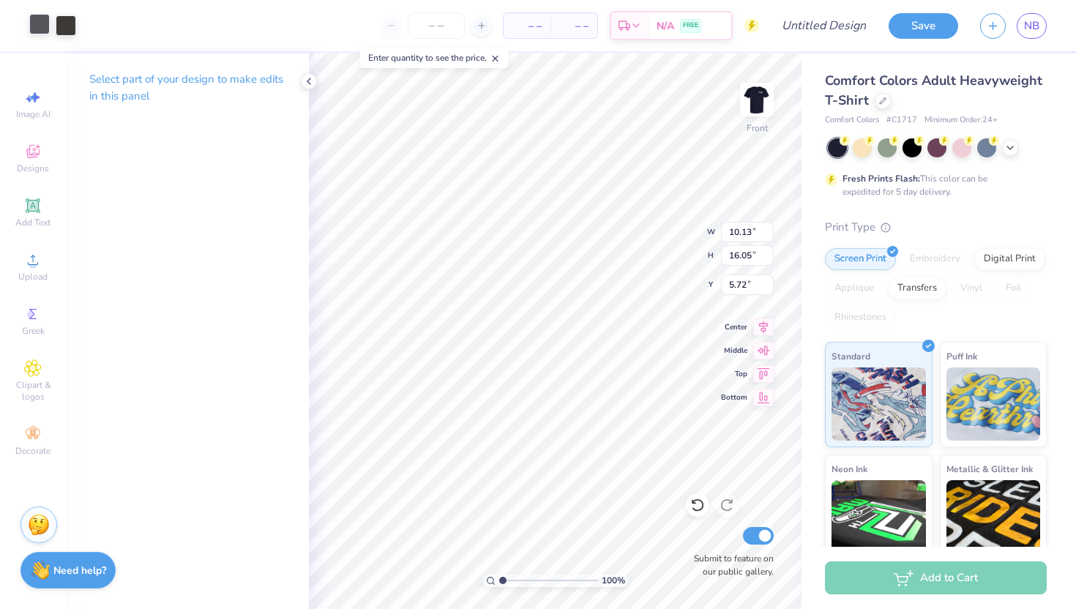
click at [43, 26] on div at bounding box center [39, 24] width 21 height 21
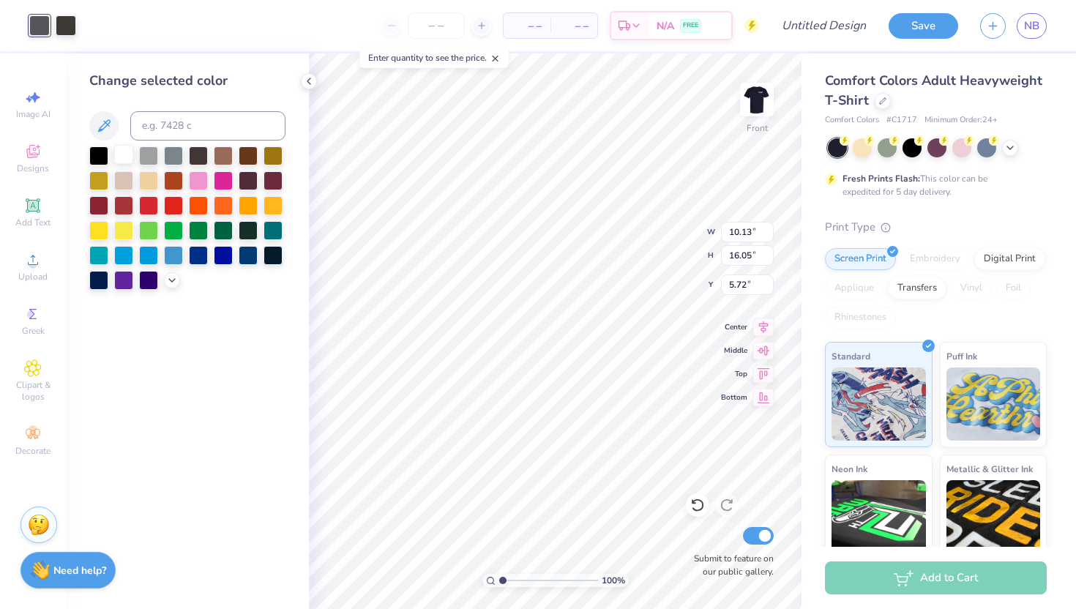
click at [124, 155] on div at bounding box center [123, 154] width 19 height 19
click at [68, 31] on div at bounding box center [66, 24] width 21 height 21
click at [130, 160] on div at bounding box center [123, 154] width 19 height 19
type input "3.00"
type input "7.01"
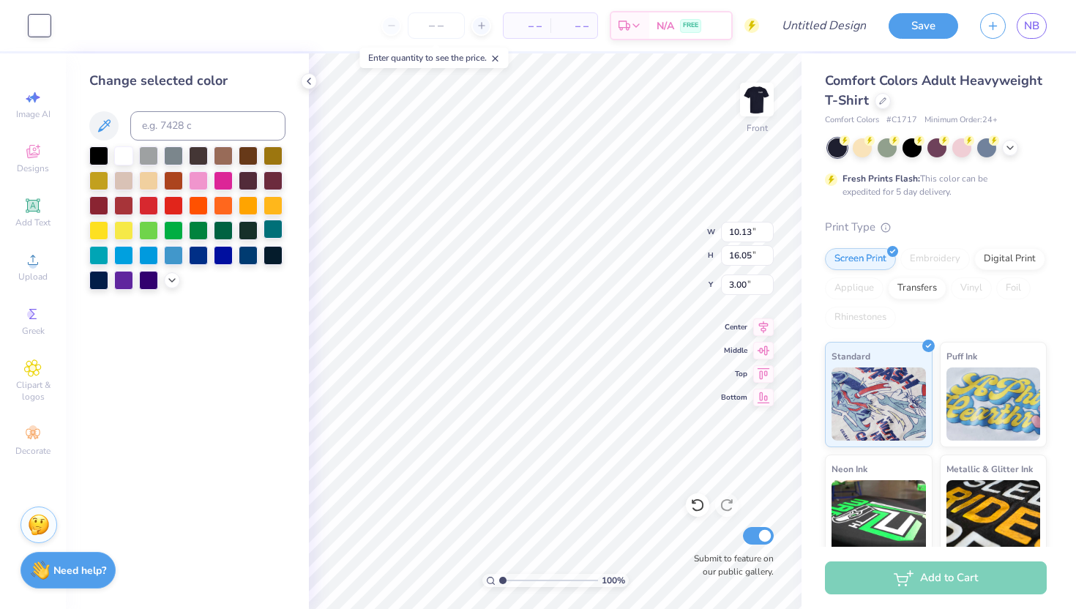
type input "11.11"
type input "3.36"
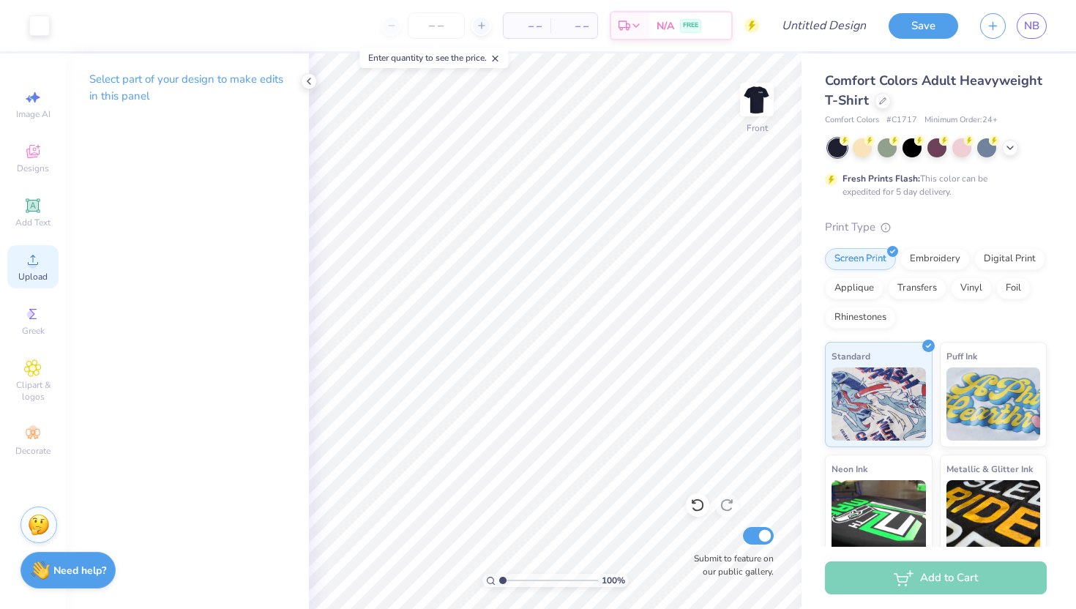
click at [15, 254] on div "Upload" at bounding box center [32, 266] width 51 height 43
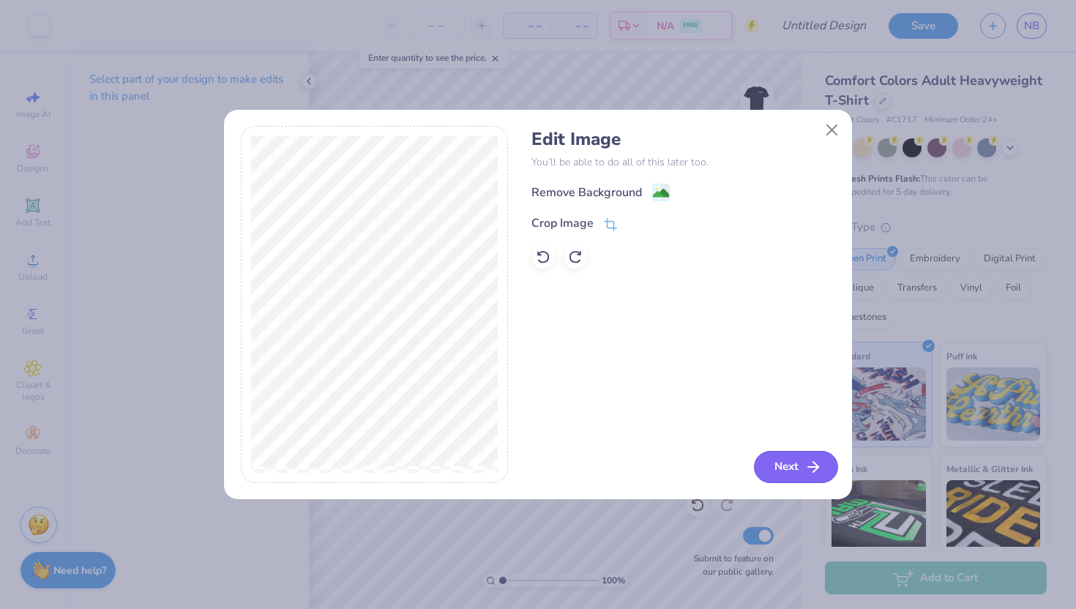
click at [760, 456] on button "Next" at bounding box center [796, 467] width 84 height 32
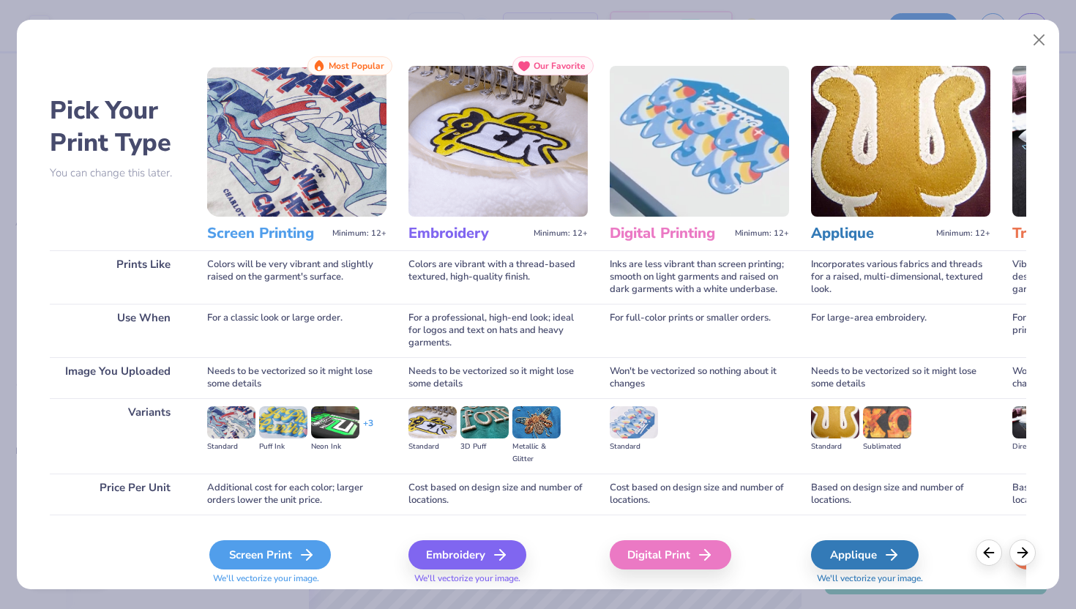
click at [262, 560] on div "Screen Print" at bounding box center [270, 554] width 122 height 29
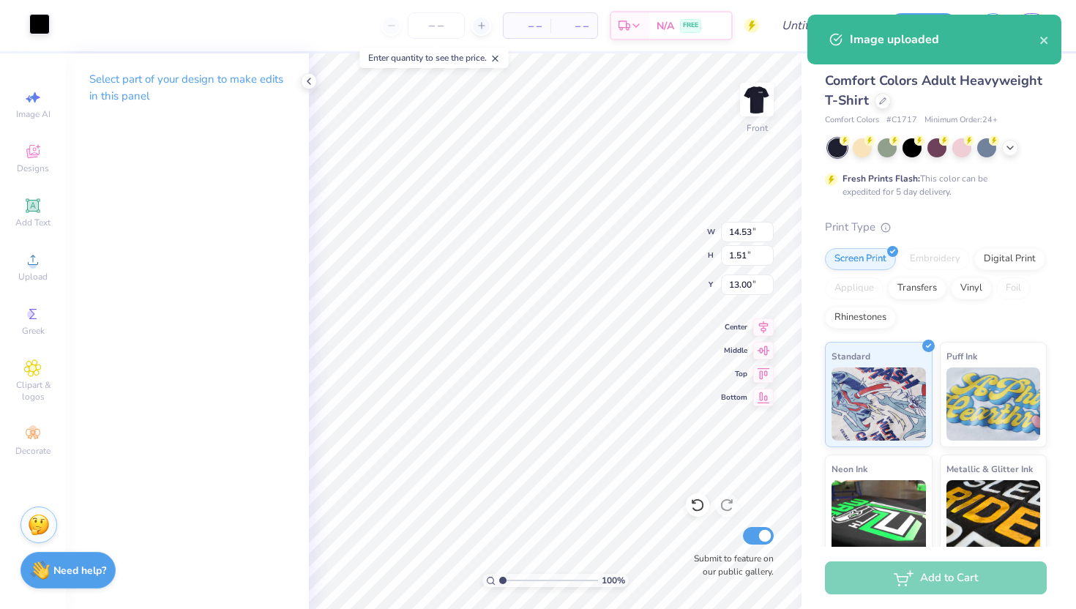
click at [38, 25] on div at bounding box center [39, 24] width 21 height 21
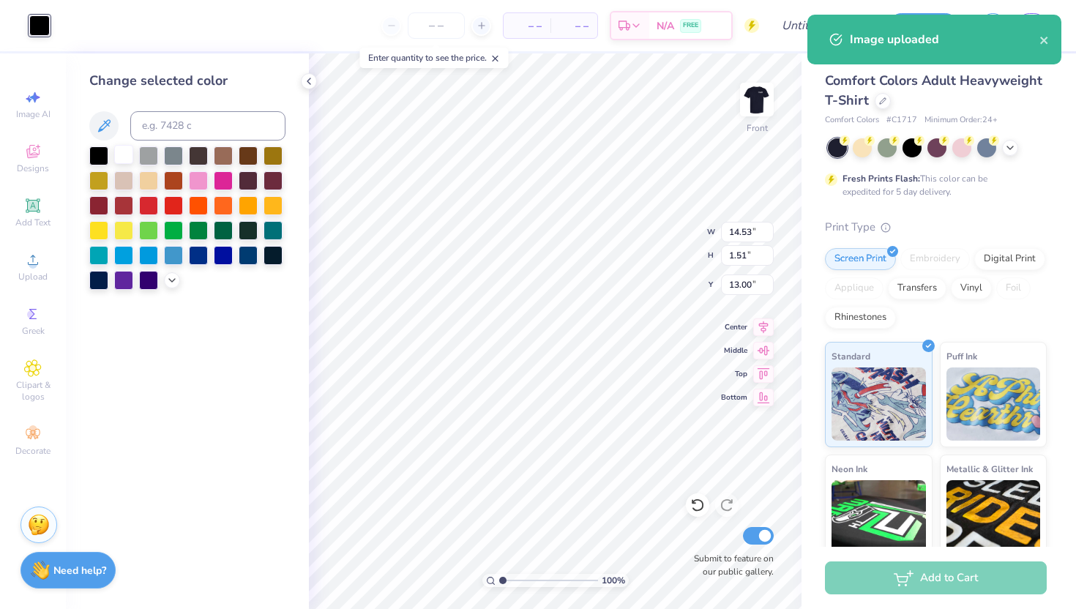
click at [125, 154] on div at bounding box center [123, 154] width 19 height 19
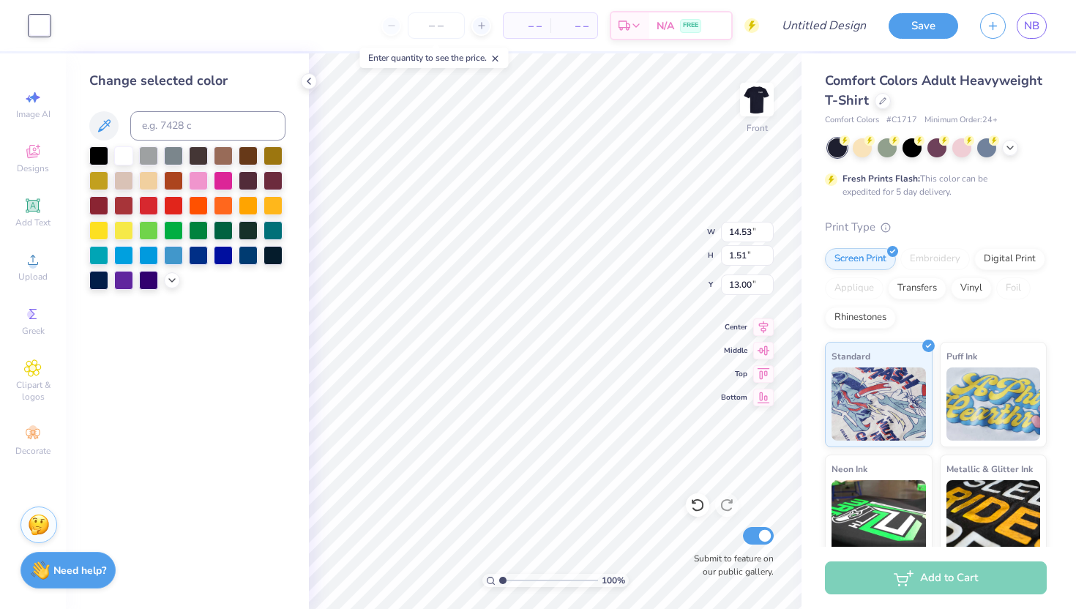
type input "7.86"
type input "0.82"
type input "13.69"
type input "3.93"
type input "0.41"
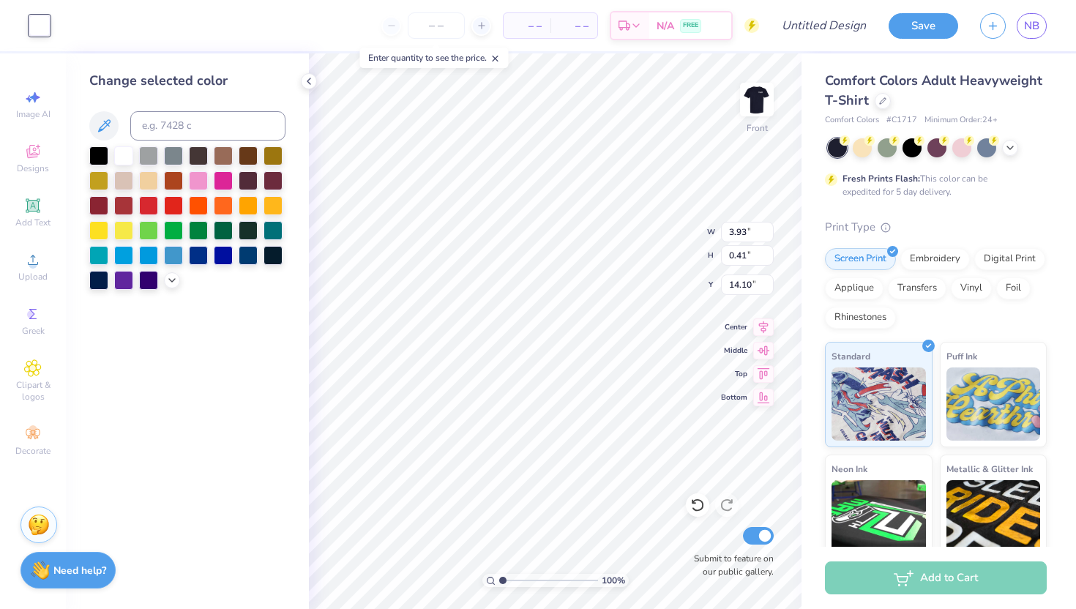
type input "8.71"
type input "5.03"
type input "0.52"
type input "8.60"
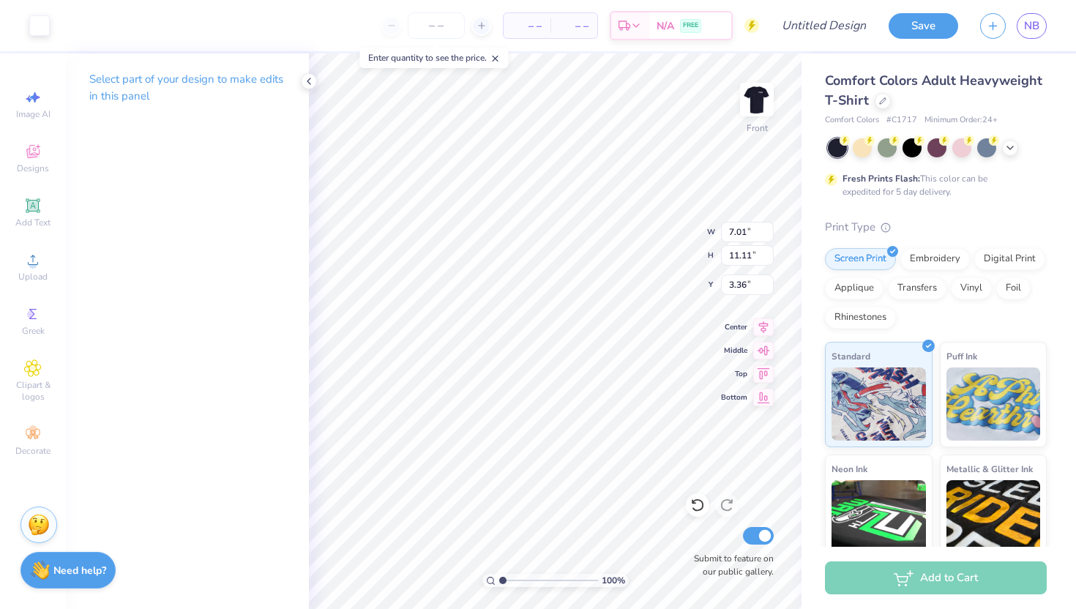
type input "3.30"
type input "6.51"
type input "10.32"
type input "3.96"
type input "4.16"
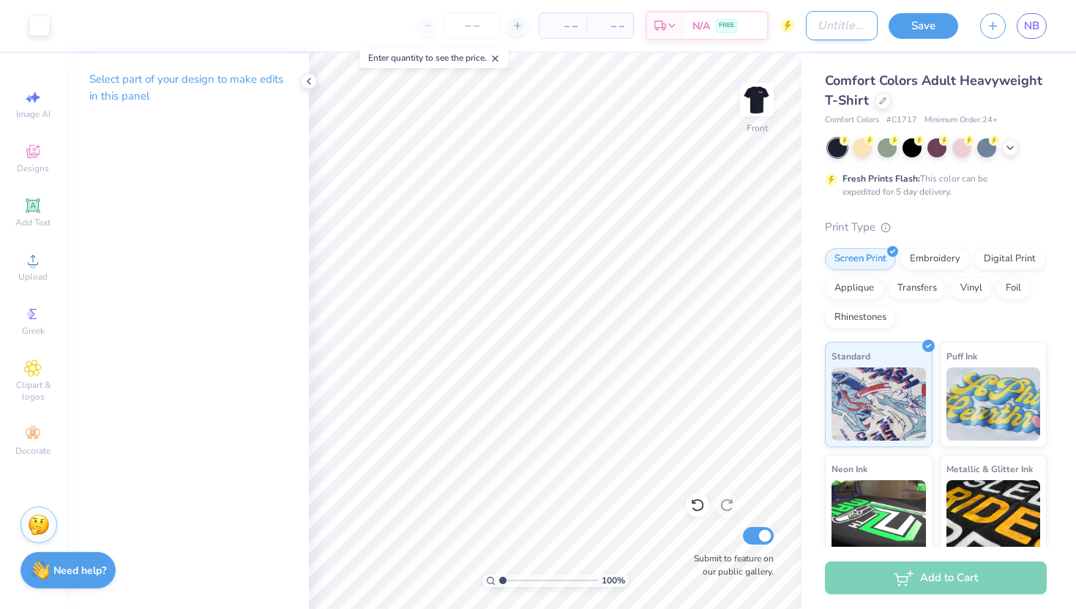
click at [812, 27] on input "Design Title" at bounding box center [842, 25] width 72 height 29
type input "o"
type input "athena design"
click at [925, 26] on button "Save" at bounding box center [924, 24] width 70 height 26
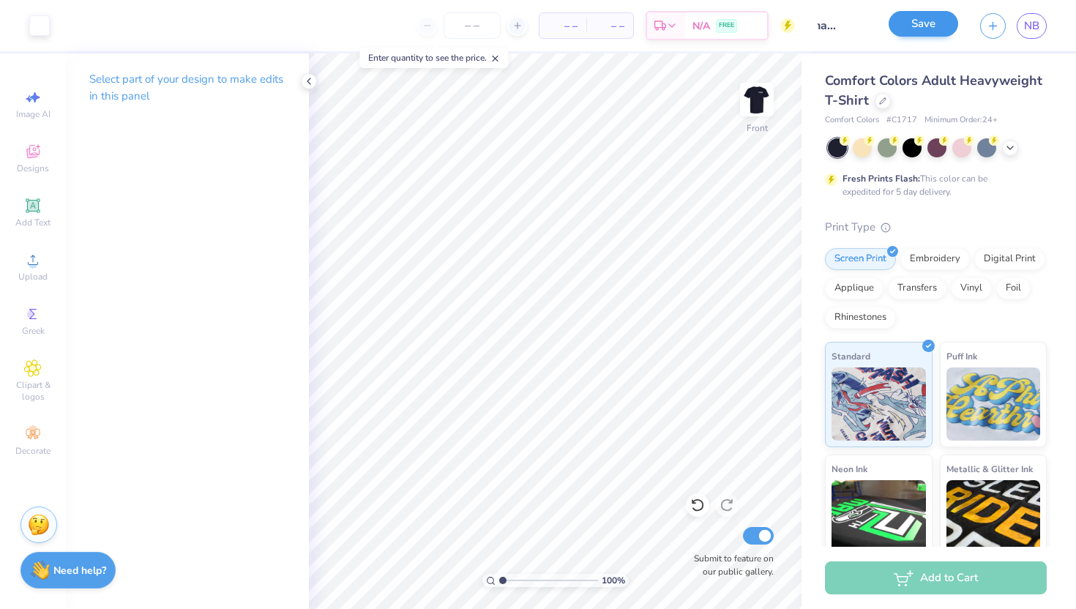
scroll to position [0, 0]
click at [760, 99] on img at bounding box center [757, 99] width 59 height 59
click at [909, 28] on div "Save" at bounding box center [924, 26] width 70 height 26
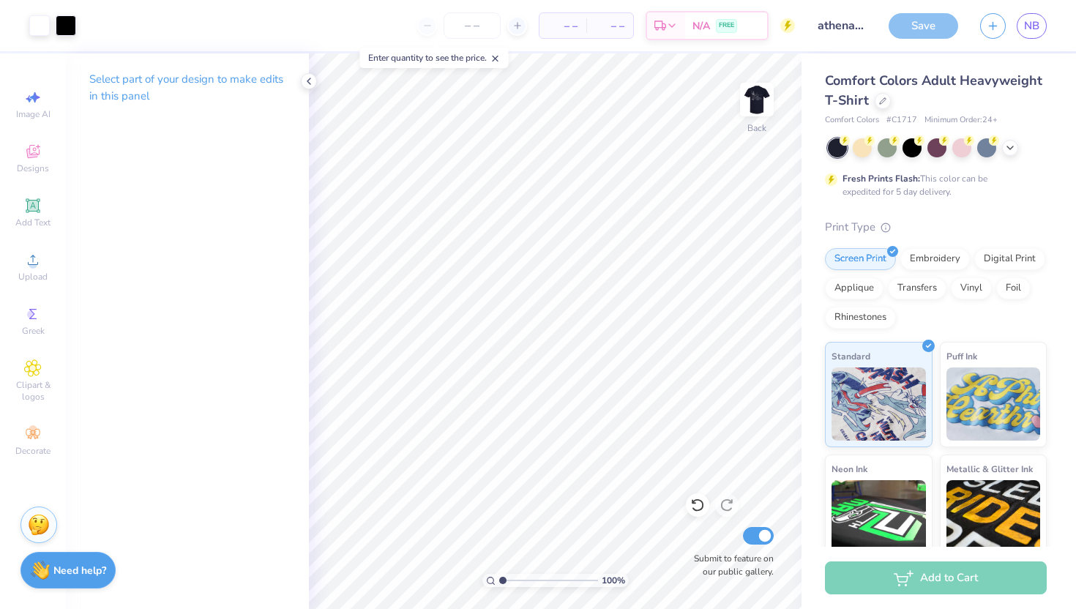
click at [909, 28] on div "Save" at bounding box center [924, 26] width 70 height 26
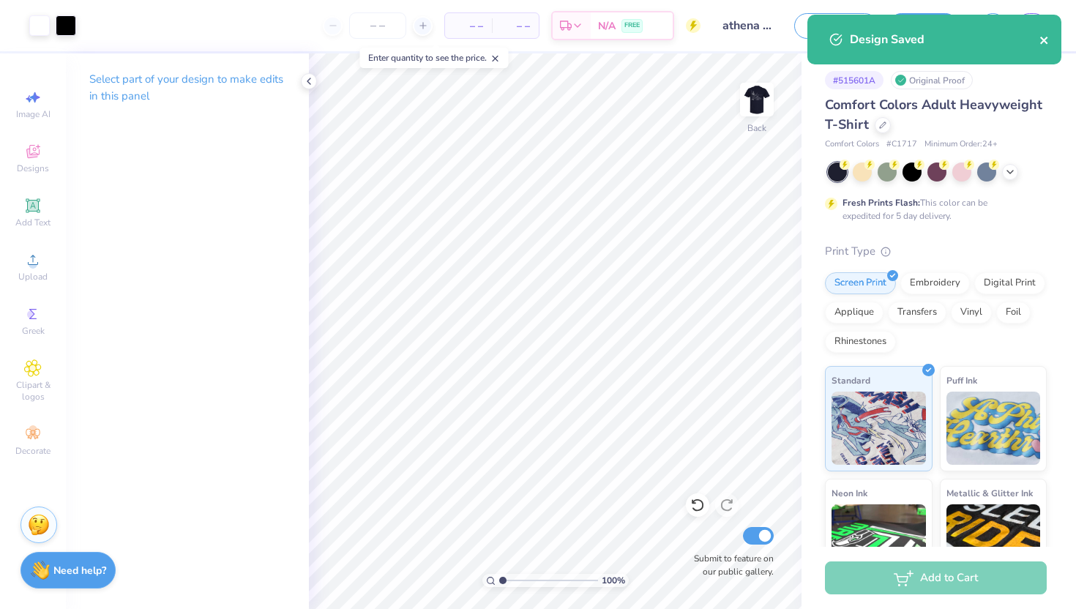
click at [1046, 40] on icon "close" at bounding box center [1045, 40] width 10 height 12
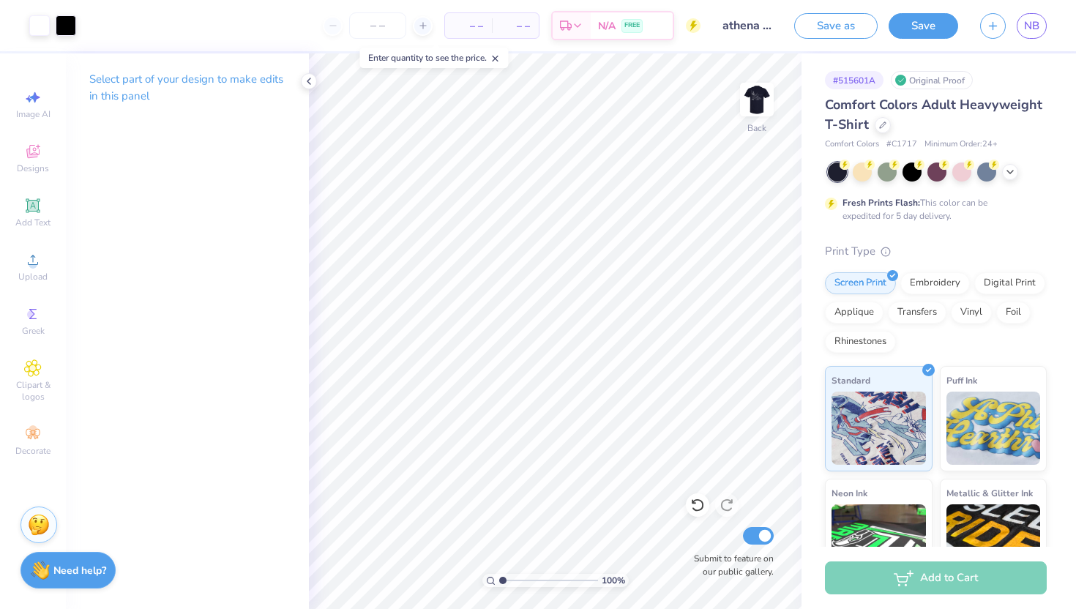
click at [1035, 29] on div "Design Saved" at bounding box center [935, 45] width 260 height 67
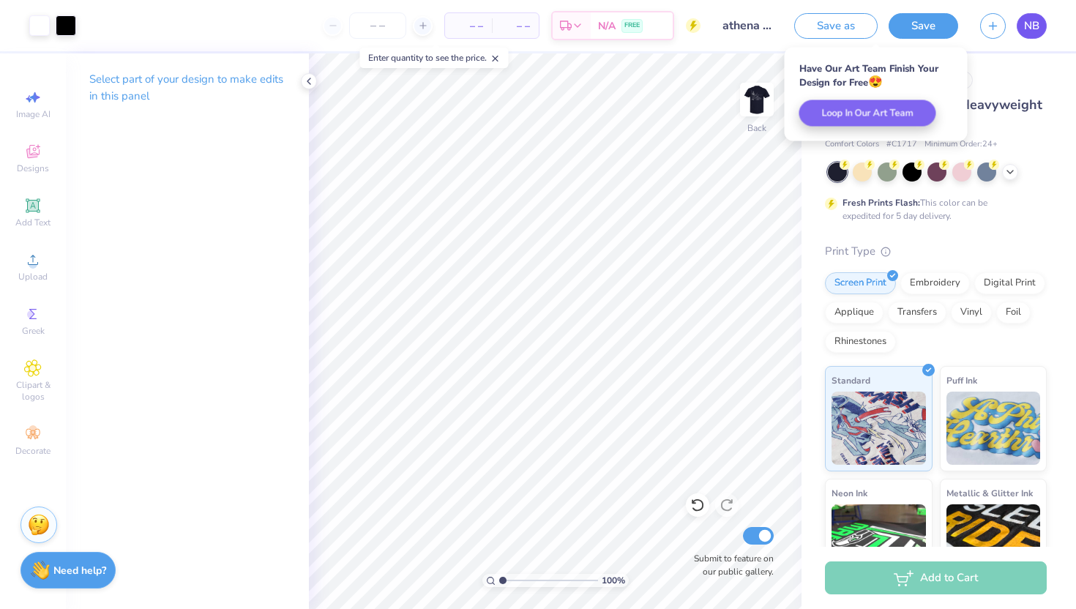
click at [1041, 27] on link "NB" at bounding box center [1032, 26] width 30 height 26
